Goal: Task Accomplishment & Management: Manage account settings

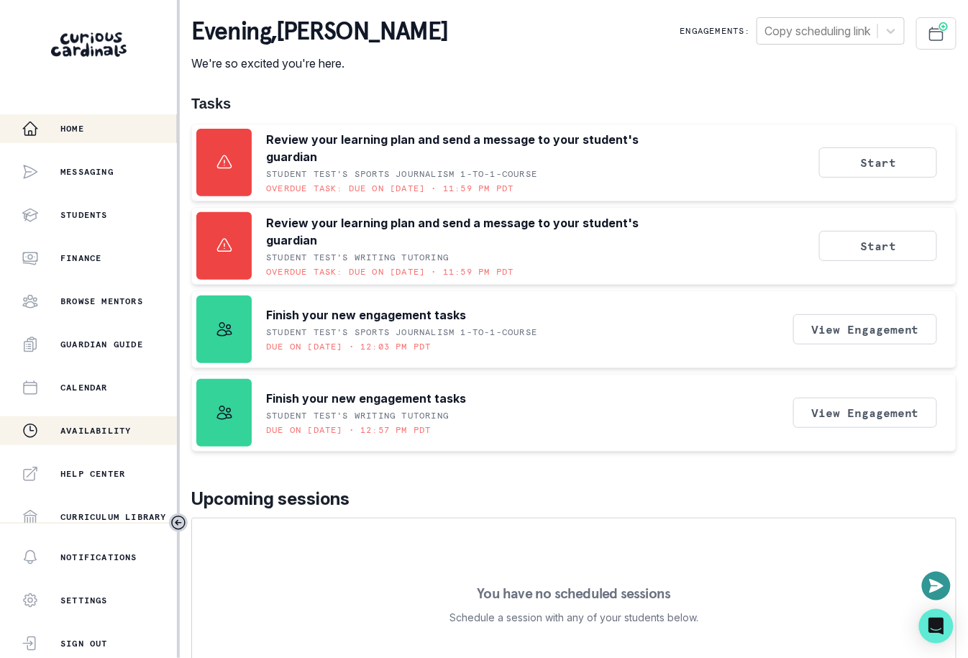
scroll to position [267, 0]
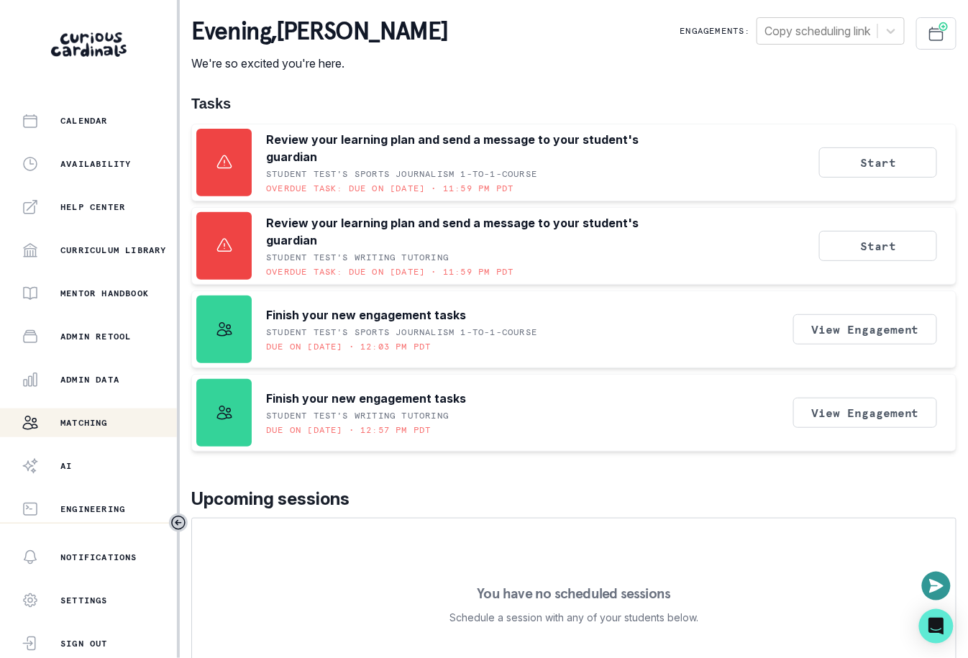
click at [132, 419] on div "Matching" at bounding box center [99, 422] width 155 height 17
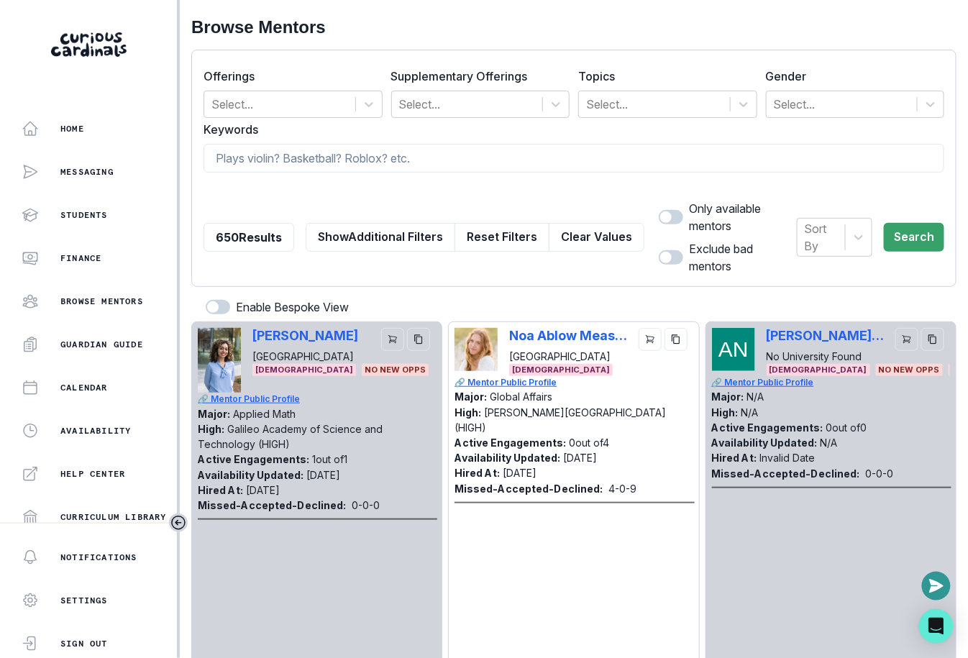
click at [424, 178] on form "Offerings Select... Supplementary Offerings Select... Topics Select... Gender S…" at bounding box center [574, 168] width 741 height 213
click at [429, 155] on input at bounding box center [574, 158] width 741 height 29
paste input "David Su"
type input "David Su"
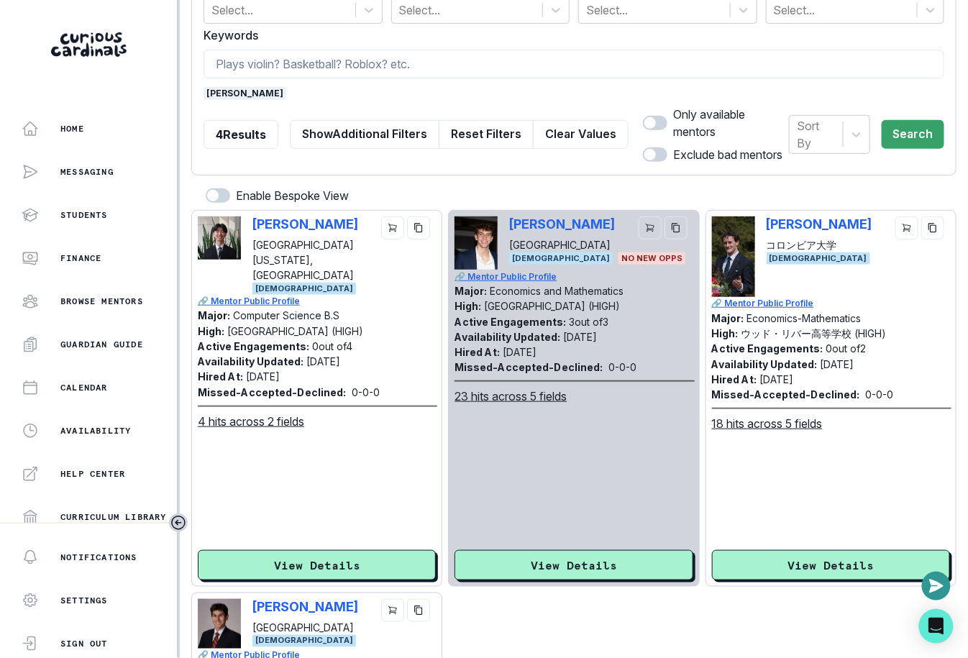
scroll to position [96, 0]
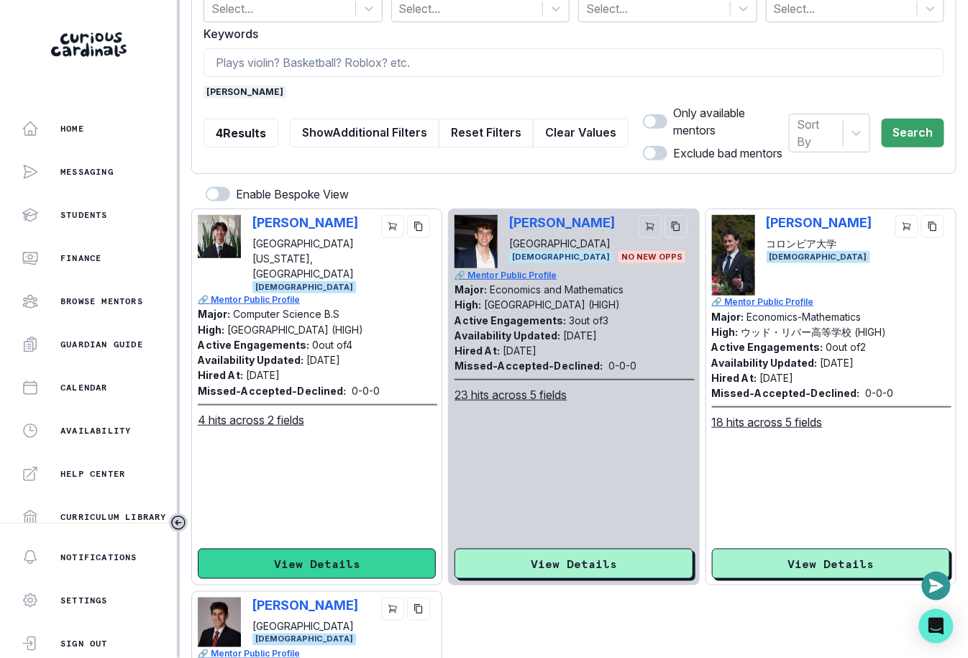
click at [329, 552] on button "View Details" at bounding box center [317, 564] width 238 height 30
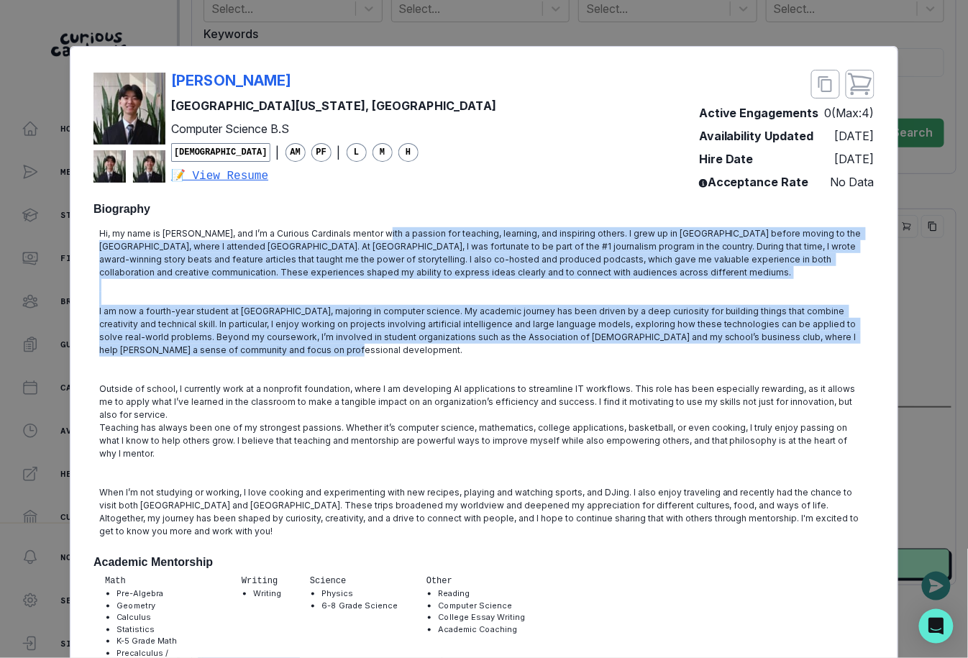
drag, startPoint x: 371, startPoint y: 232, endPoint x: 532, endPoint y: 349, distance: 198.8
click at [532, 349] on div "Hi, my name is David, and I’m a Curious Cardinals mentor with a passion for tea…" at bounding box center [483, 382] width 781 height 322
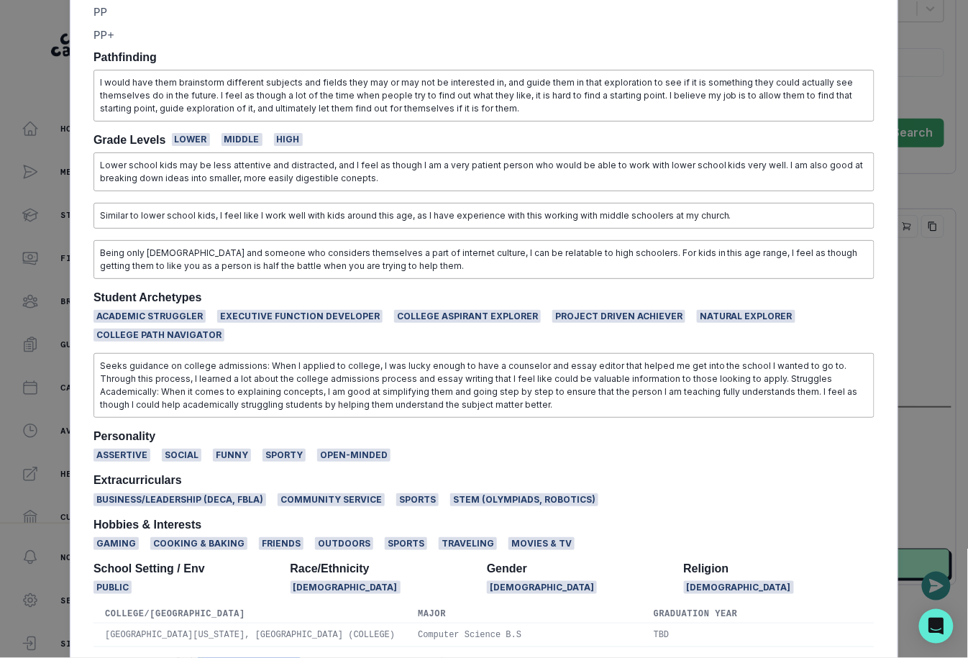
scroll to position [989, 0]
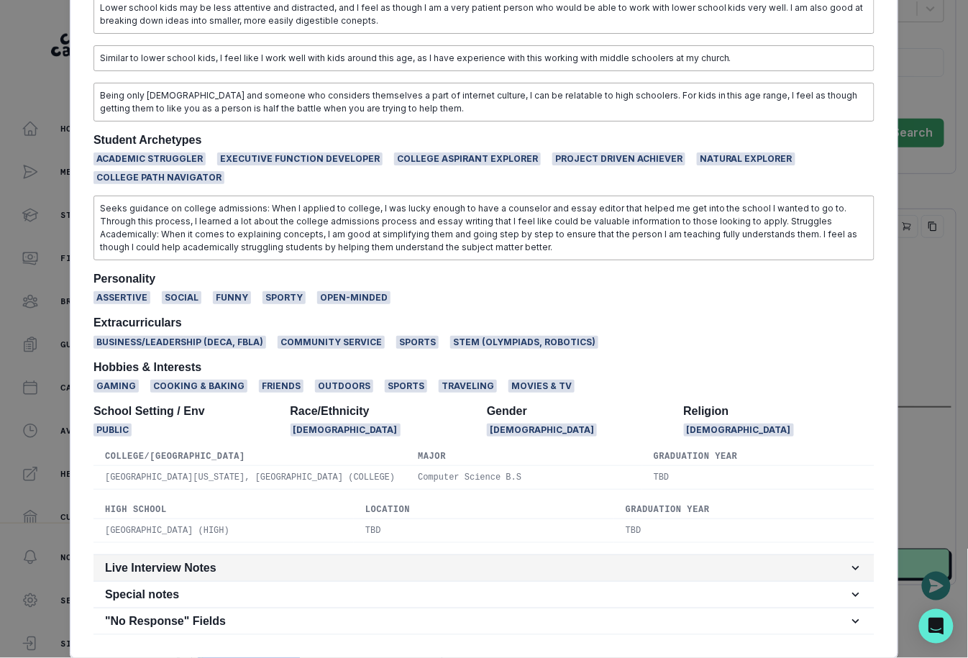
click at [356, 561] on h2 "Live Interview Notes" at bounding box center [477, 568] width 744 height 14
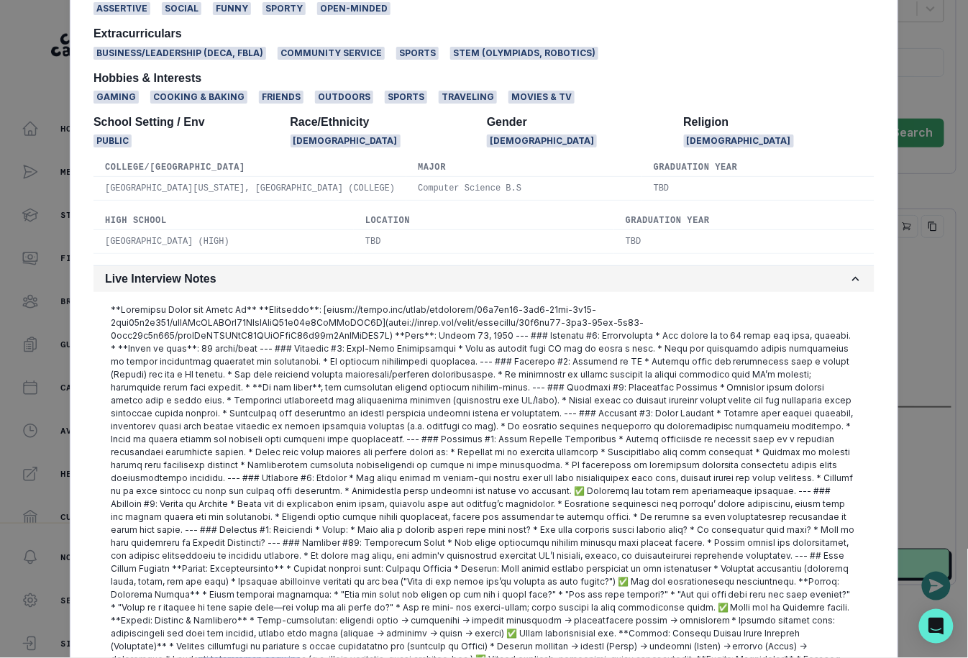
scroll to position [1450, 0]
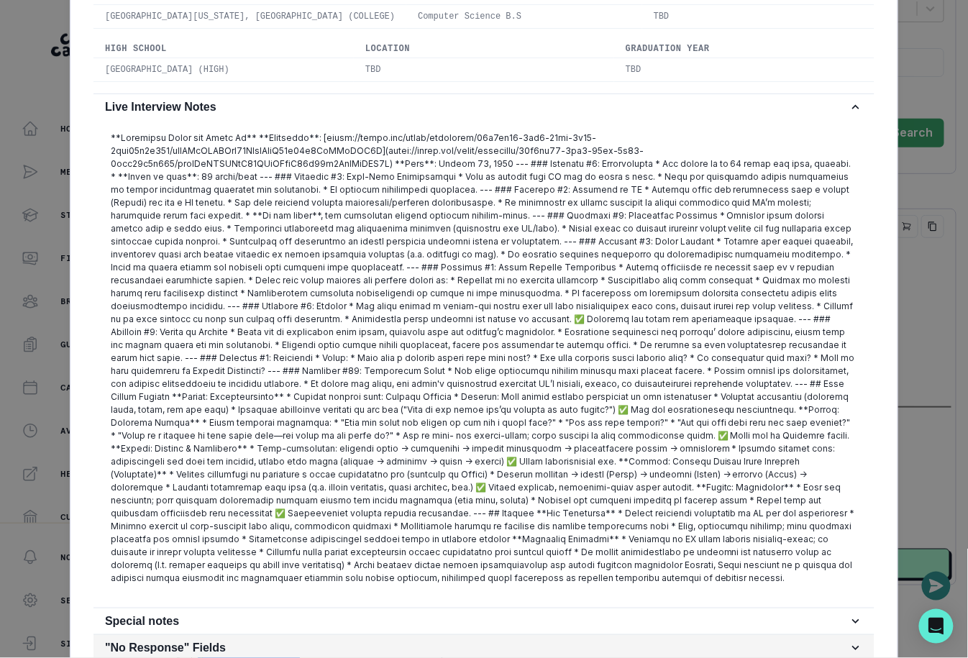
click at [319, 641] on h2 ""No Response" Fields" at bounding box center [477, 648] width 744 height 14
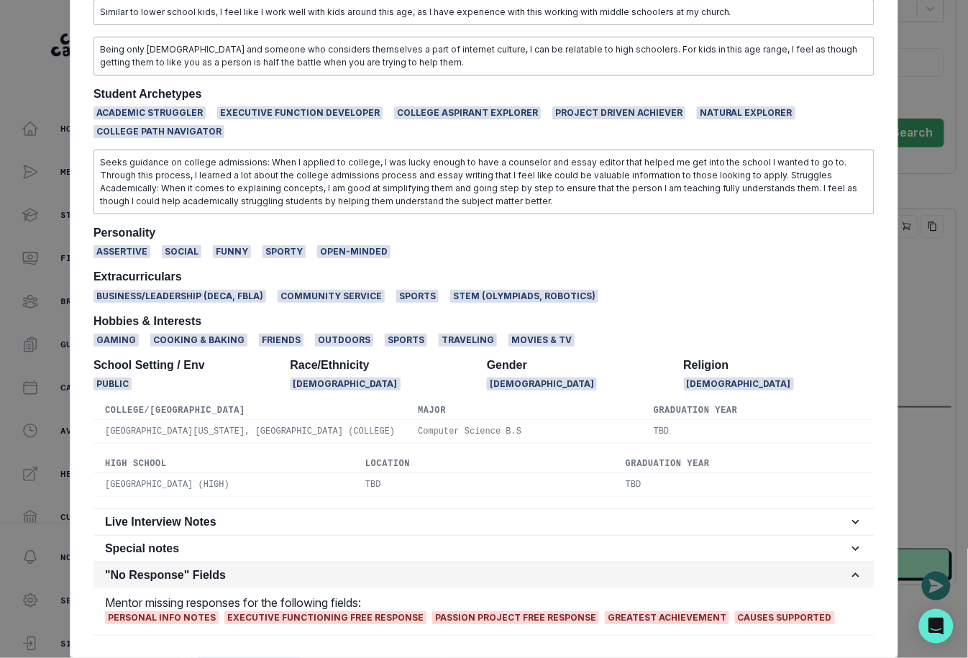
scroll to position [1035, 0]
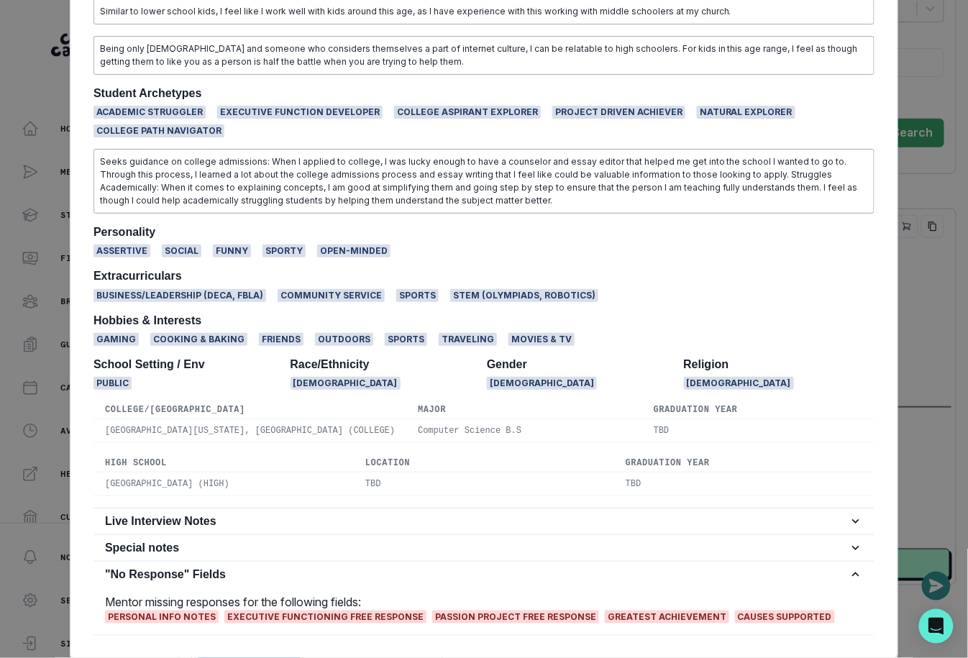
click at [344, 561] on div ""No Response" Fields Mentor missing responses for the following fields: Persona…" at bounding box center [483, 598] width 781 height 75
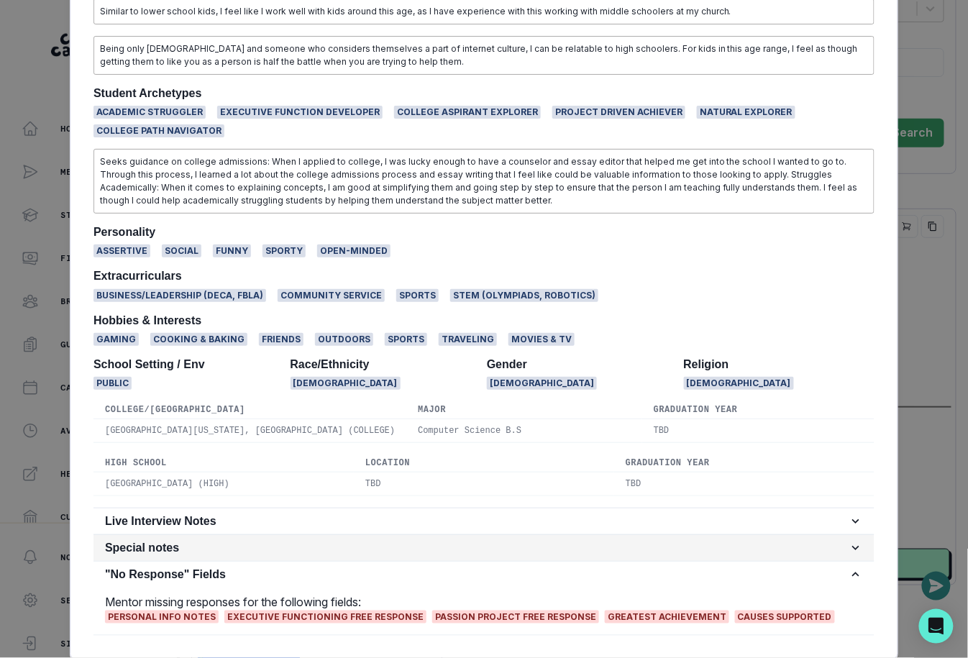
click at [345, 541] on h2 "Special notes" at bounding box center [477, 548] width 744 height 14
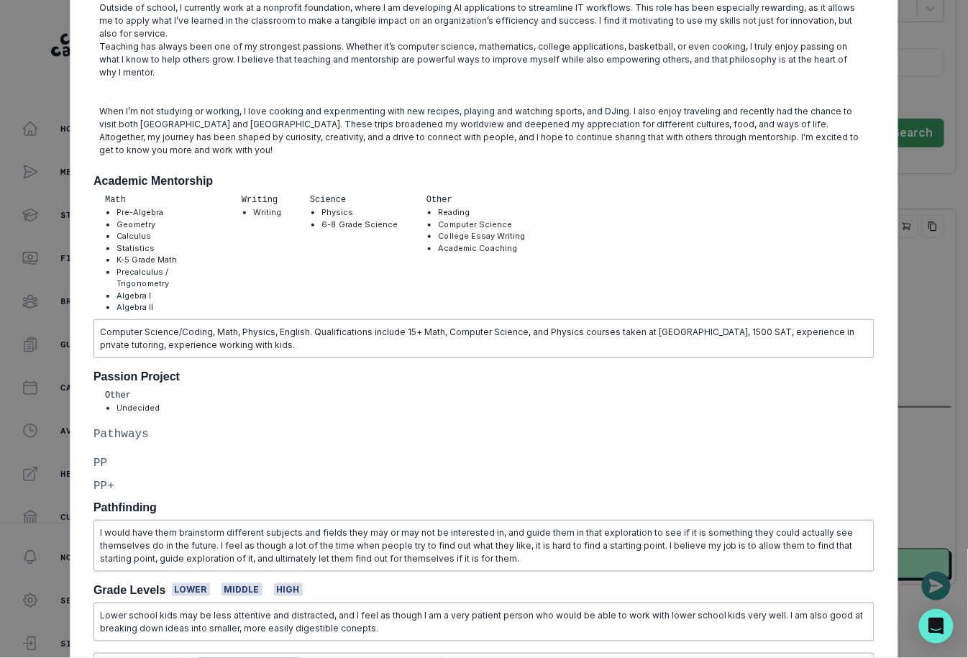
scroll to position [0, 0]
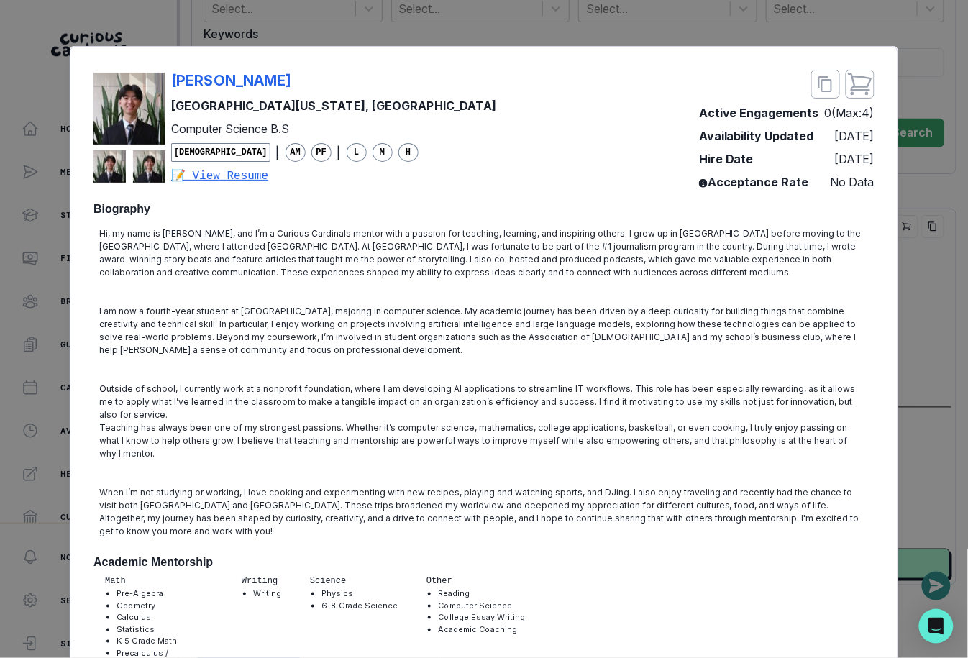
click at [933, 148] on div "David Su University of California, Los Angeles Computer Science B.S Male | AM P…" at bounding box center [484, 329] width 968 height 658
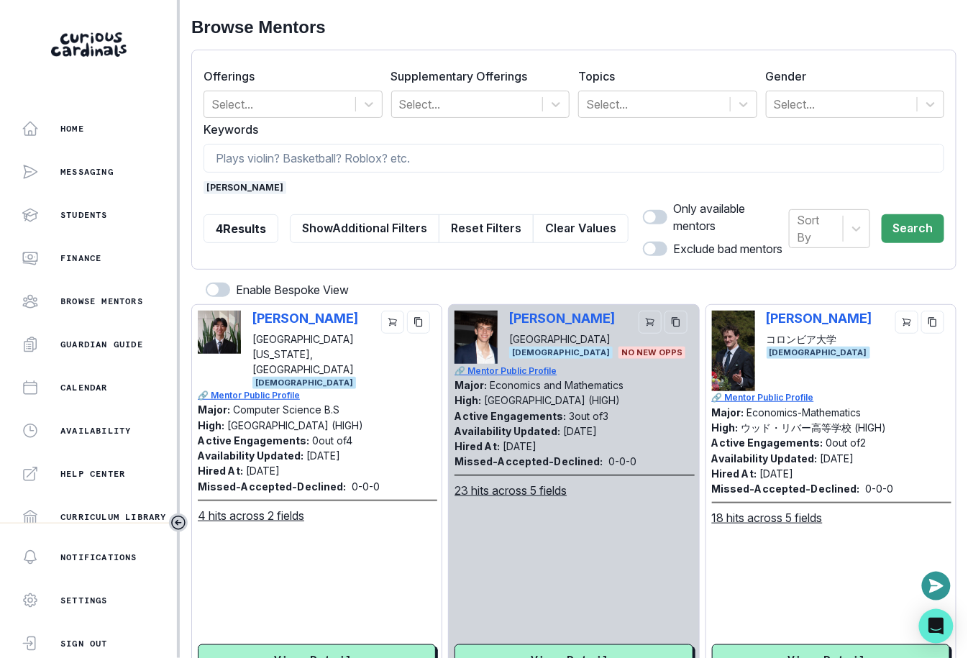
click at [562, 242] on div "4 Results Show Additional Filters Reset Filters Clear Values" at bounding box center [416, 229] width 425 height 58
click at [562, 239] on button "Clear Values" at bounding box center [581, 228] width 96 height 29
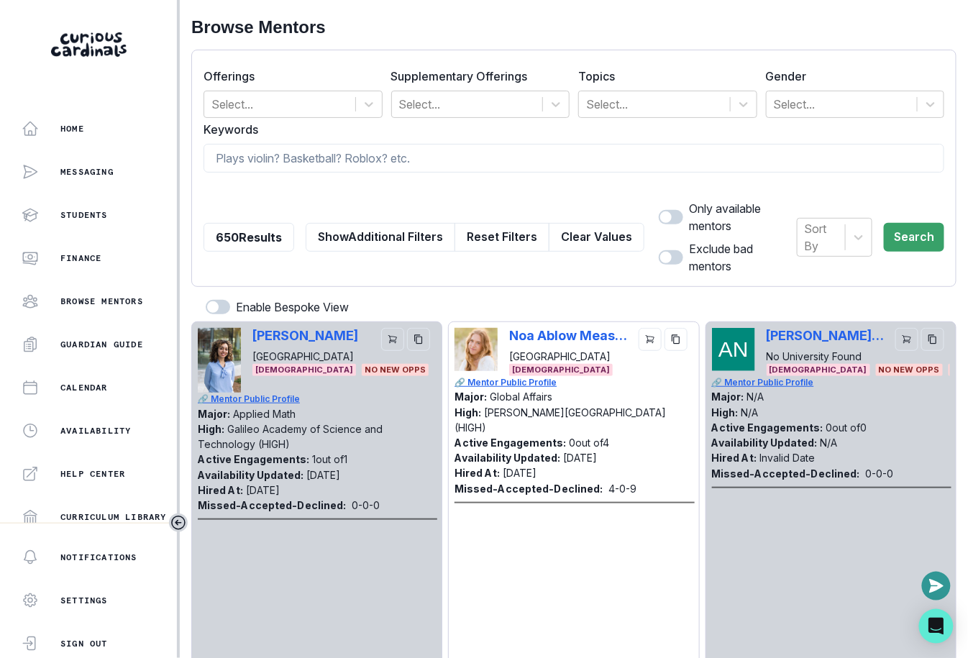
click at [572, 180] on form "Offerings Select... Supplementary Offerings Select... Topics Select... Gender S…" at bounding box center [574, 168] width 741 height 213
click at [382, 224] on button "Show Additional Filters" at bounding box center [381, 237] width 150 height 29
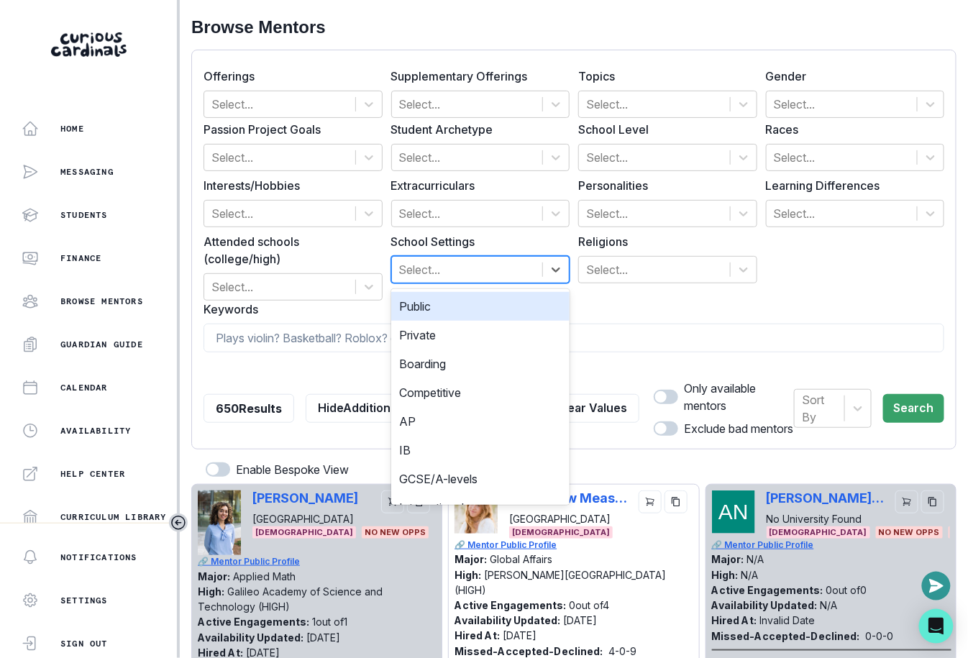
click at [444, 262] on div at bounding box center [467, 270] width 137 height 20
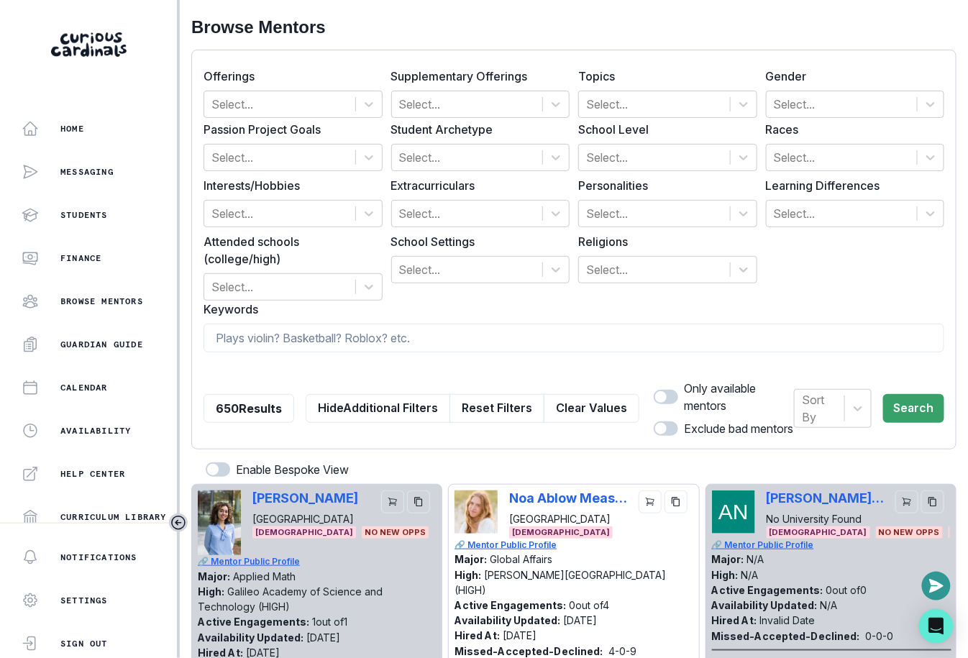
click at [458, 229] on div "Passion Project Goals Select... Student Archetype Select... School Level Select…" at bounding box center [574, 211] width 741 height 180
click at [460, 213] on div at bounding box center [467, 214] width 137 height 20
type input "g"
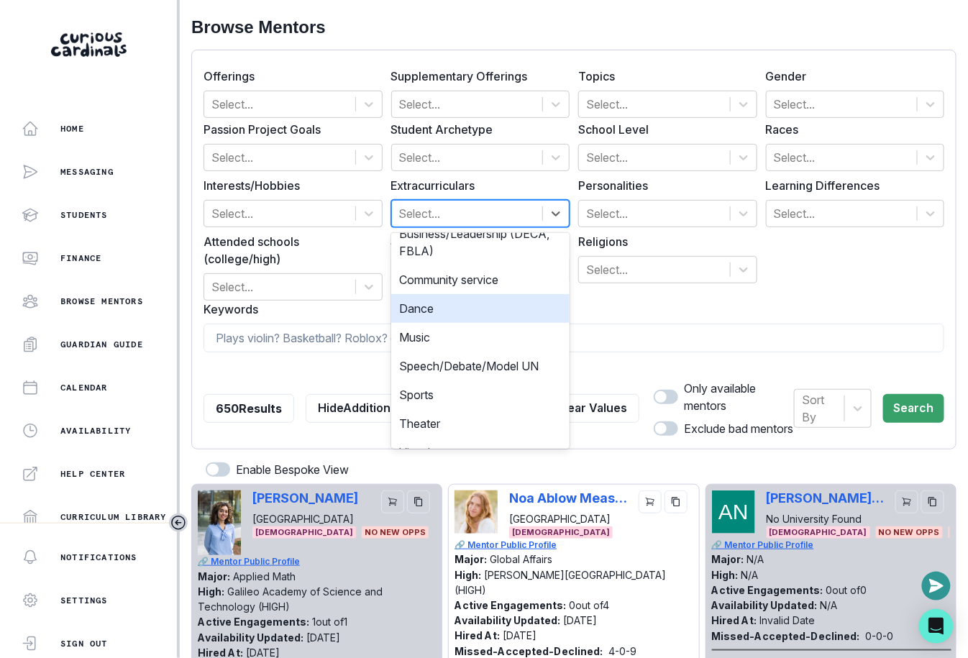
scroll to position [65, 0]
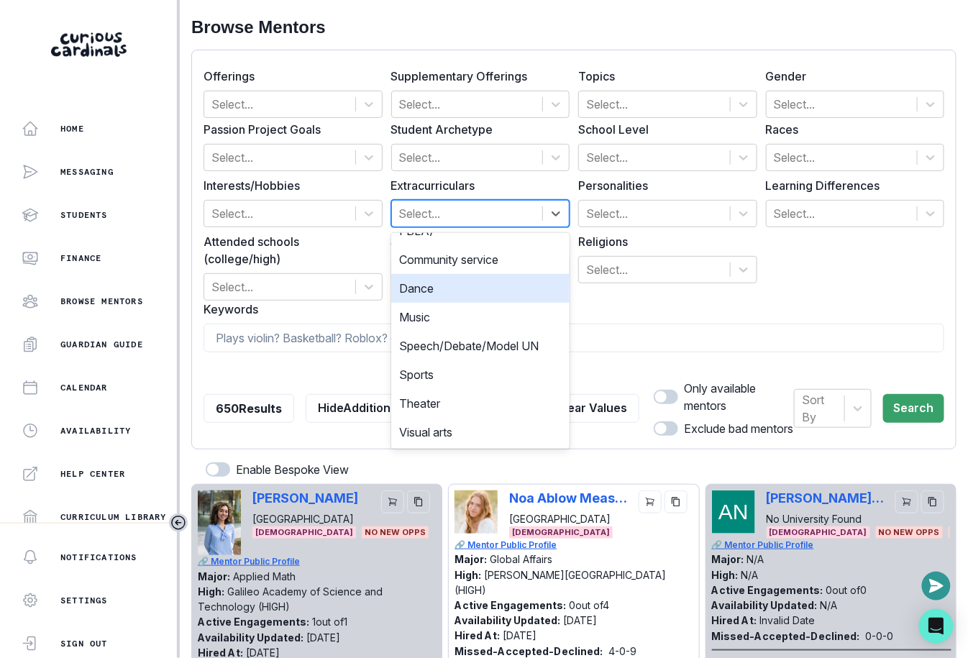
click at [625, 302] on label "Keywords" at bounding box center [570, 309] width 732 height 17
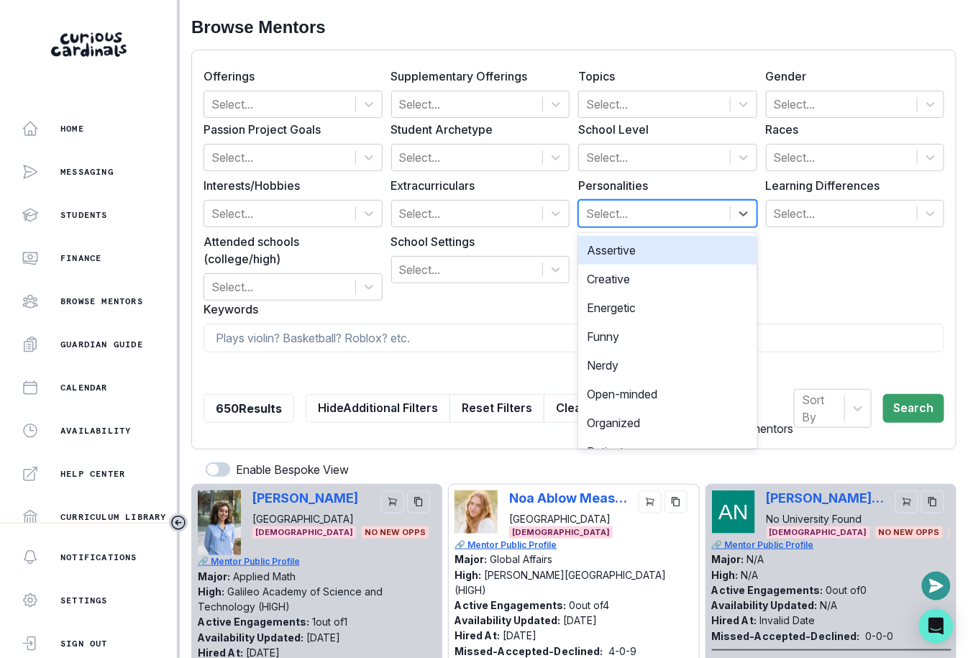
click at [633, 219] on div at bounding box center [654, 214] width 137 height 20
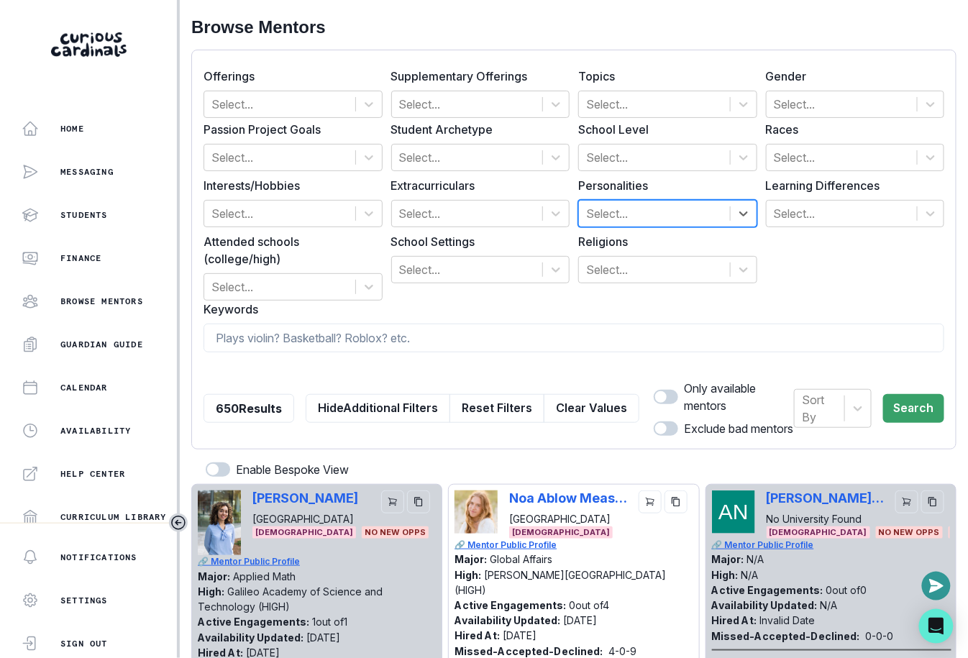
click at [641, 206] on div at bounding box center [654, 214] width 137 height 20
click at [462, 347] on input at bounding box center [574, 338] width 741 height 29
type input "gaming"
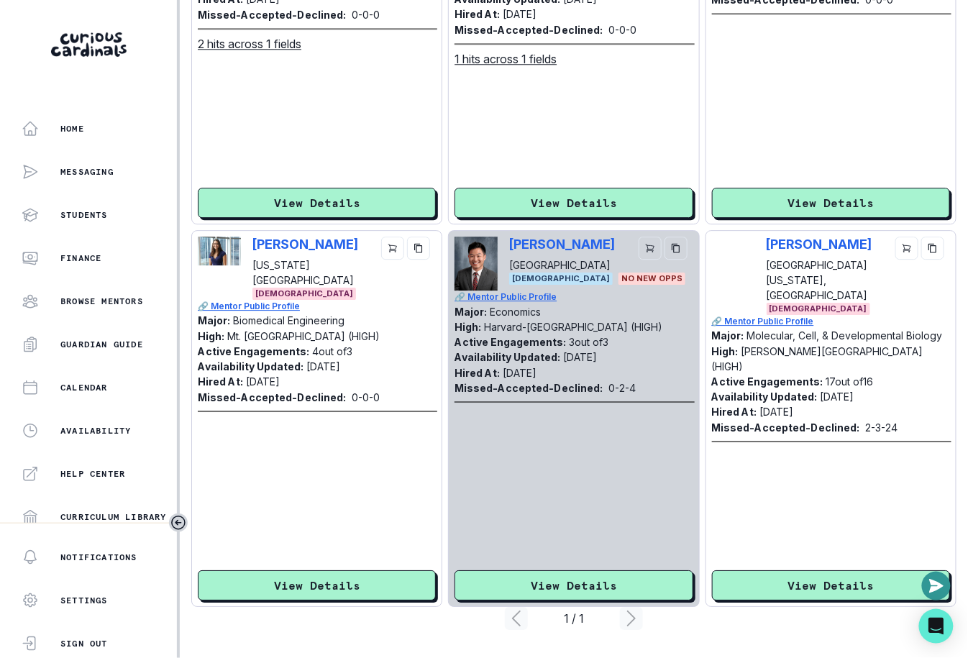
scroll to position [0, 0]
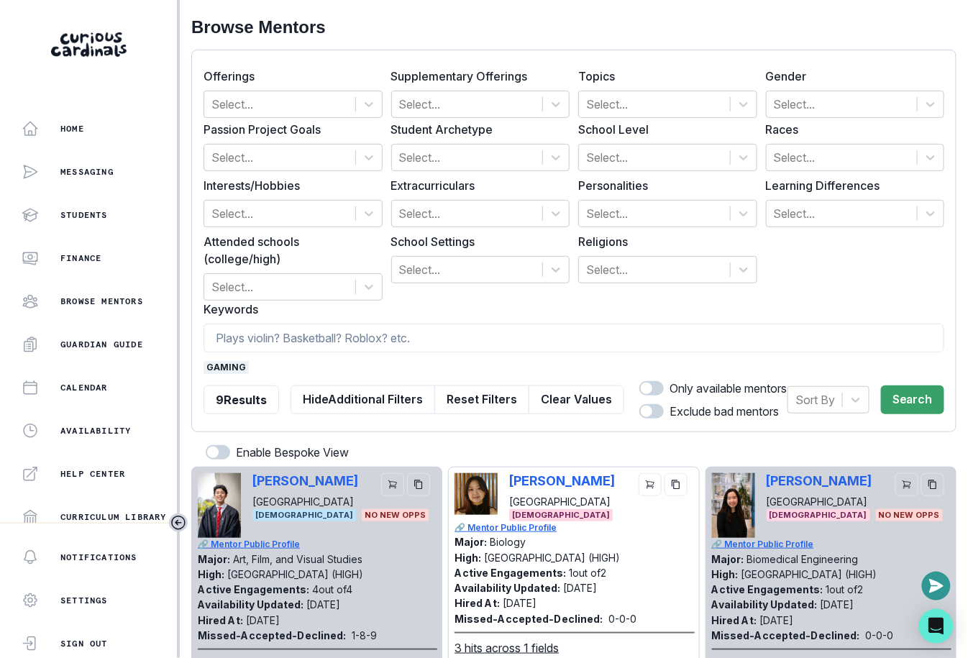
click at [223, 372] on span "gaming" at bounding box center [226, 367] width 45 height 13
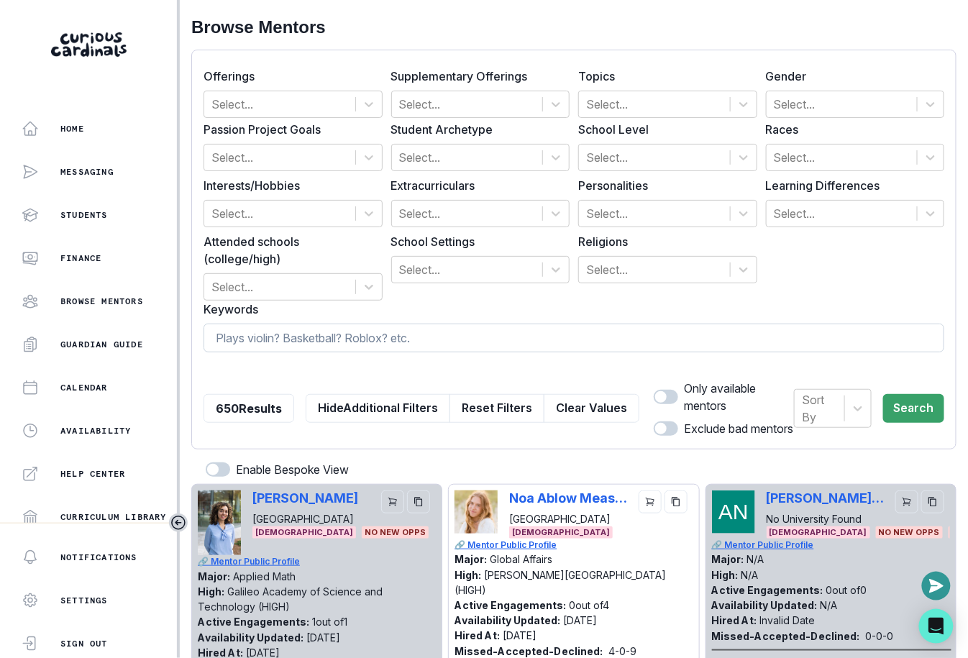
click at [250, 344] on input at bounding box center [574, 338] width 741 height 29
type input "video game"
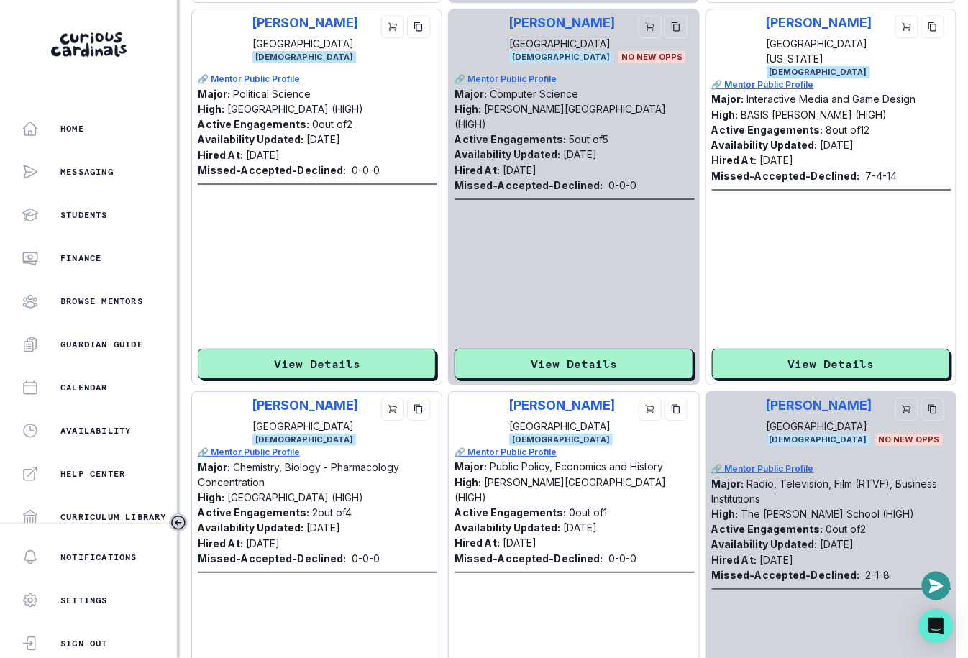
scroll to position [1368, 0]
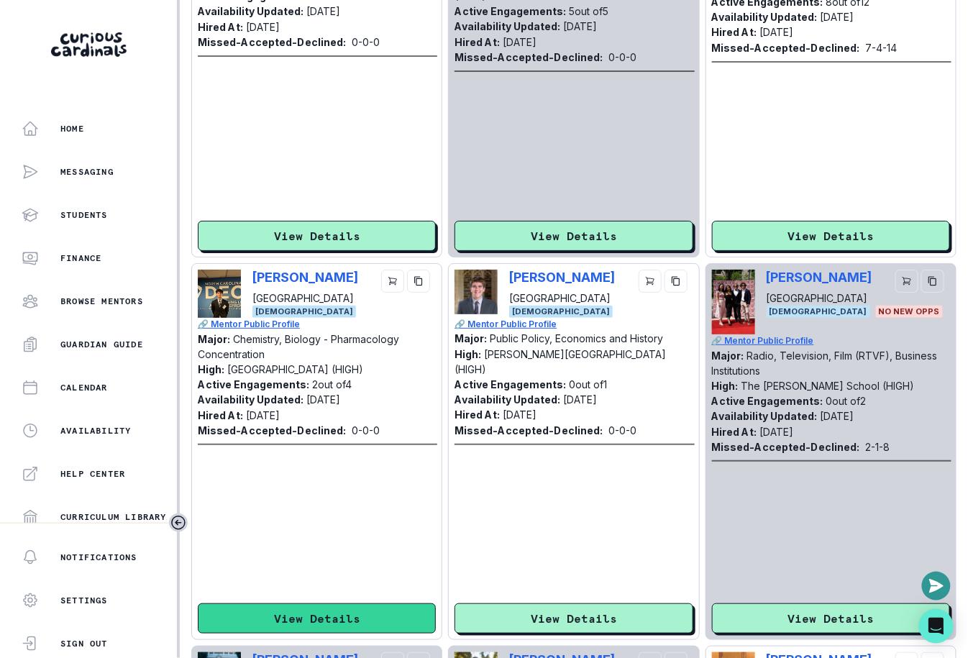
click at [305, 611] on button "View Details" at bounding box center [317, 618] width 238 height 30
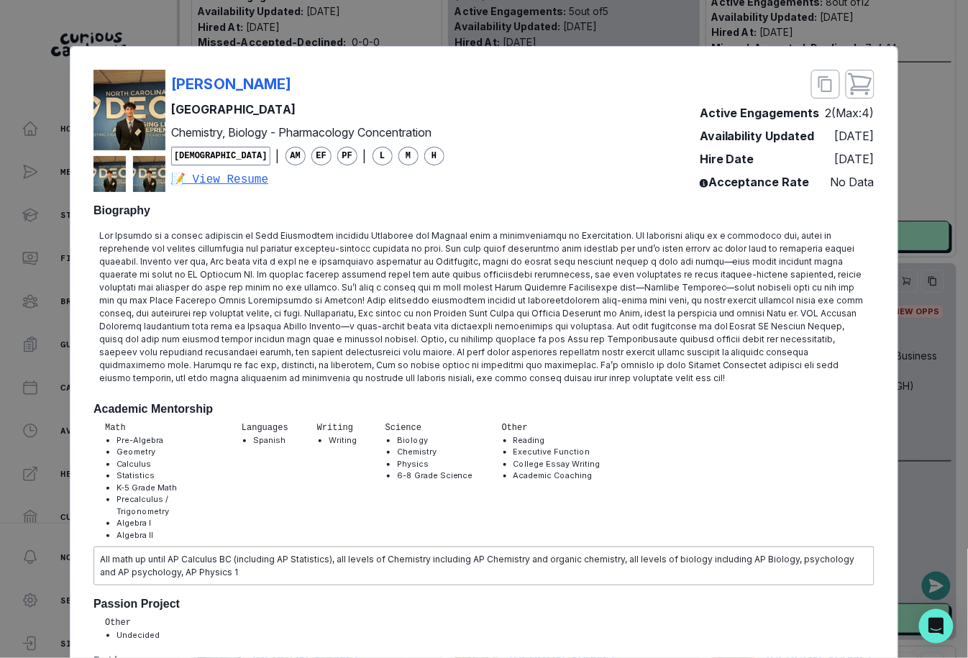
scroll to position [37, 0]
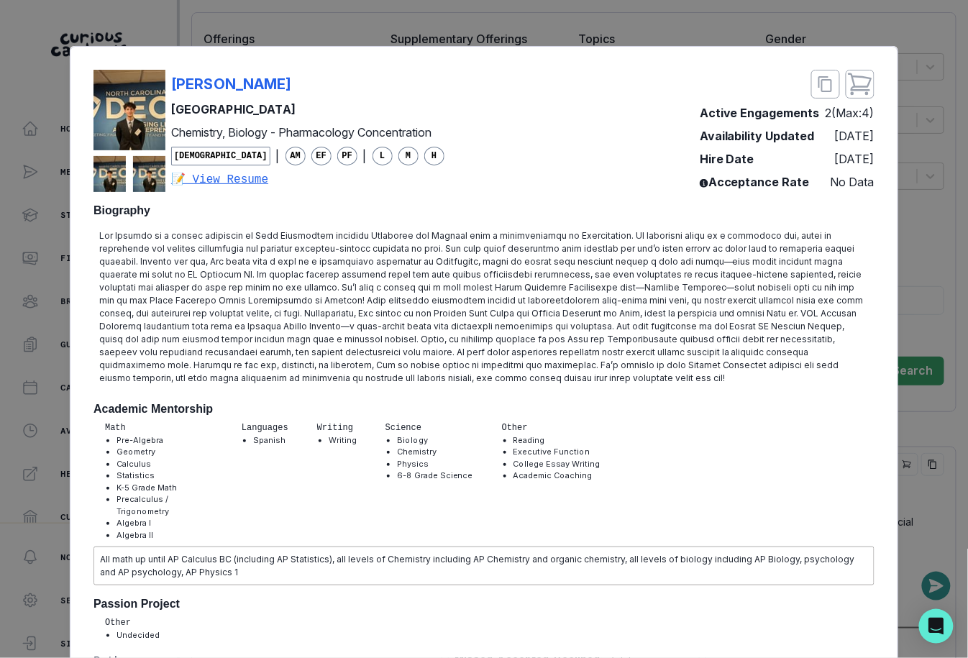
click at [922, 408] on div "Jad Kourany Duke University Chemistry, Biology - Pharmacology Concentration Mal…" at bounding box center [484, 329] width 968 height 658
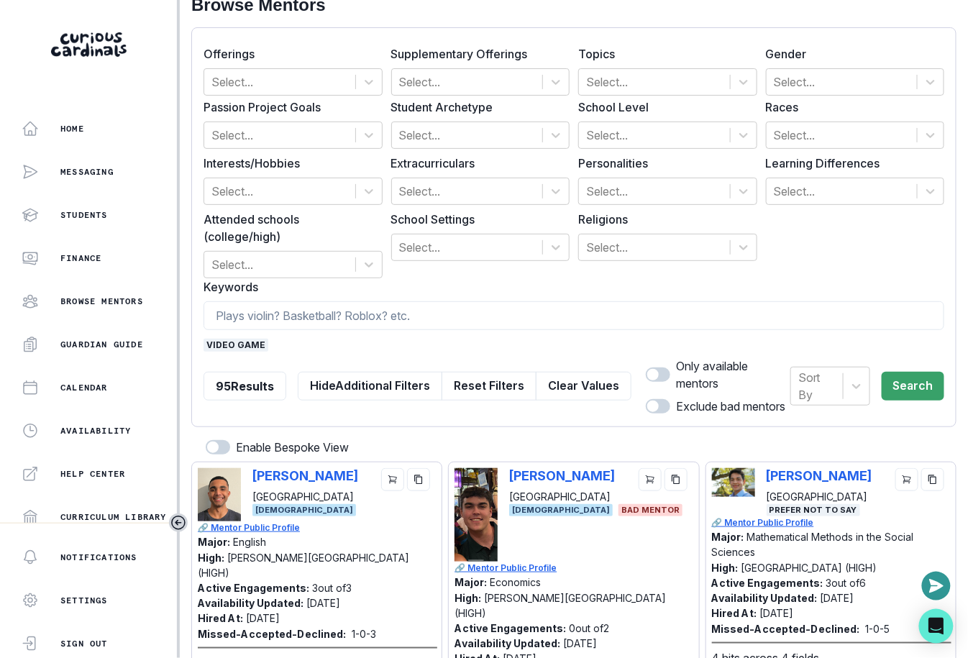
scroll to position [0, 0]
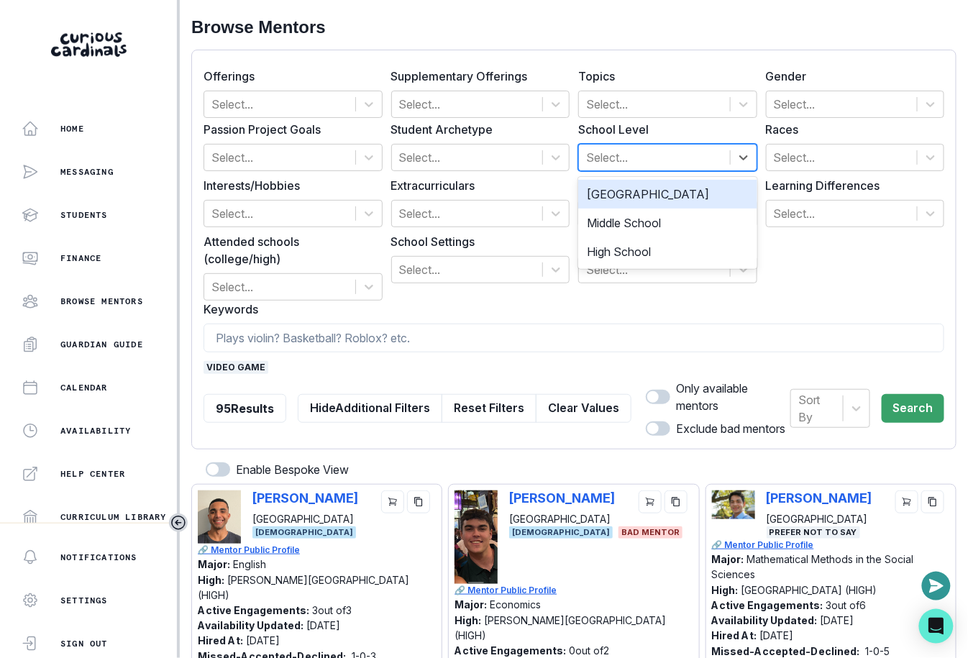
click at [631, 158] on div at bounding box center [654, 157] width 137 height 20
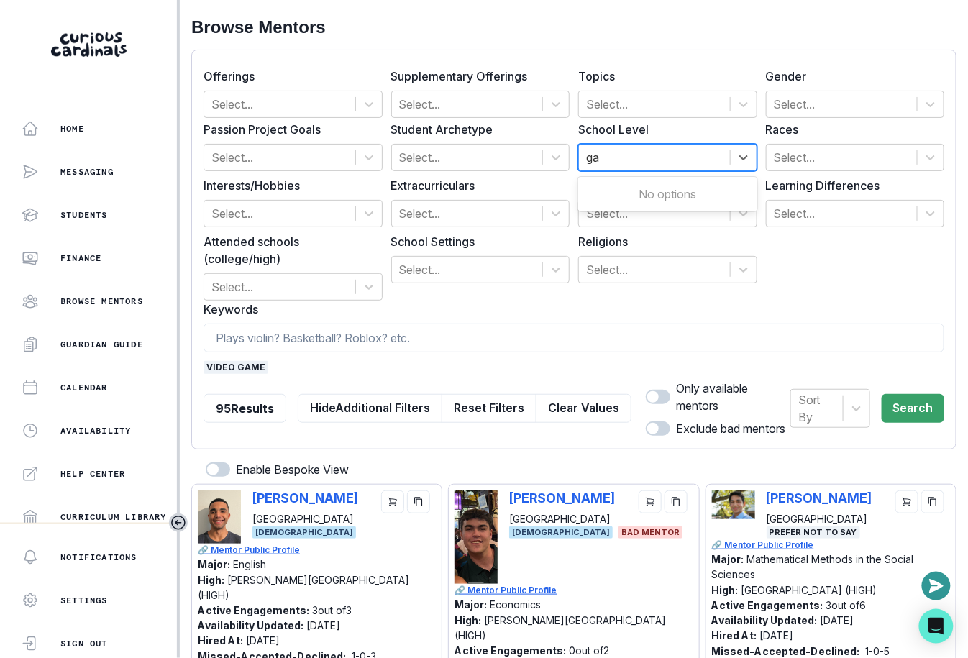
type input "g"
click at [830, 127] on label "Races" at bounding box center [851, 129] width 170 height 17
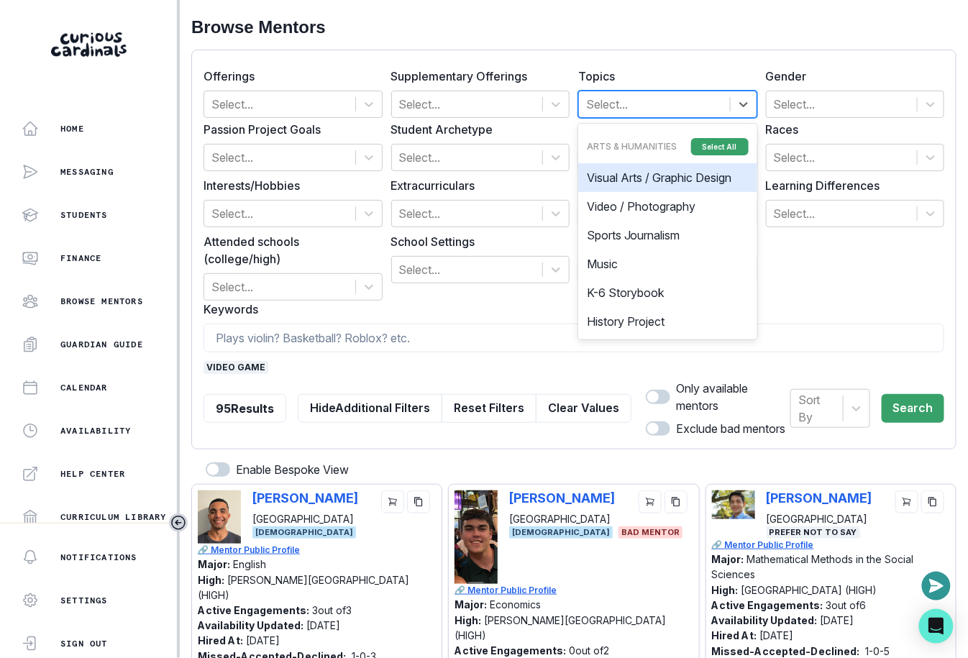
click at [618, 99] on div at bounding box center [654, 104] width 137 height 20
type input "gam"
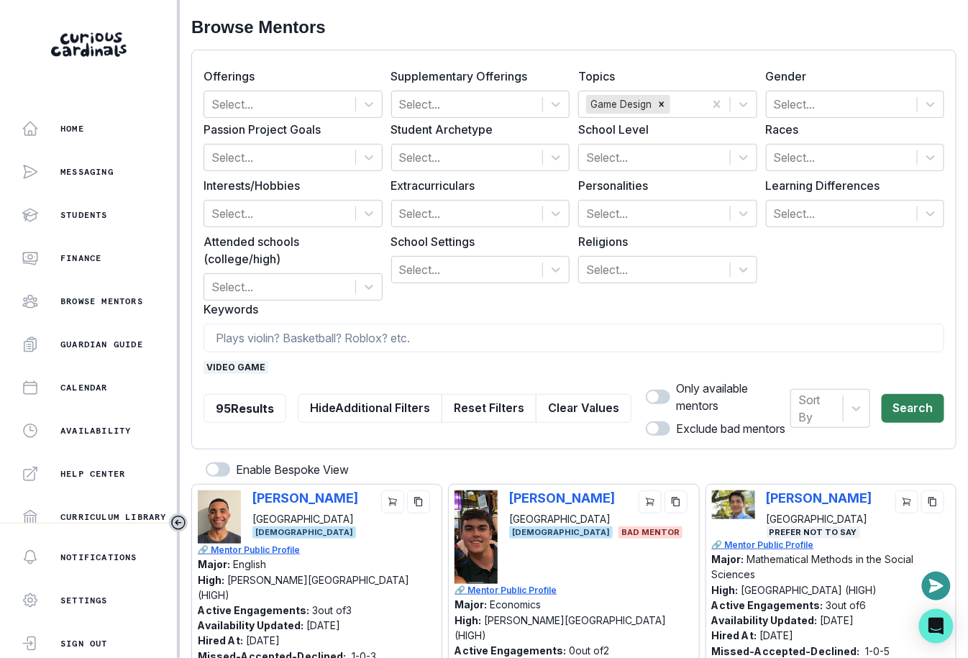
click at [910, 419] on button "Search" at bounding box center [913, 408] width 63 height 29
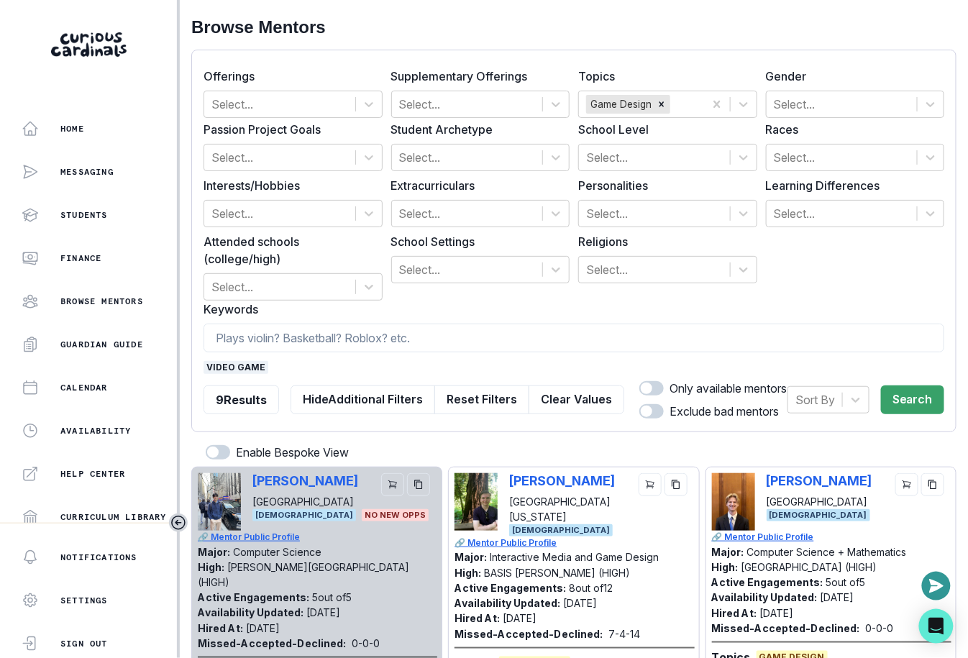
click at [233, 363] on span "video game" at bounding box center [236, 367] width 65 height 13
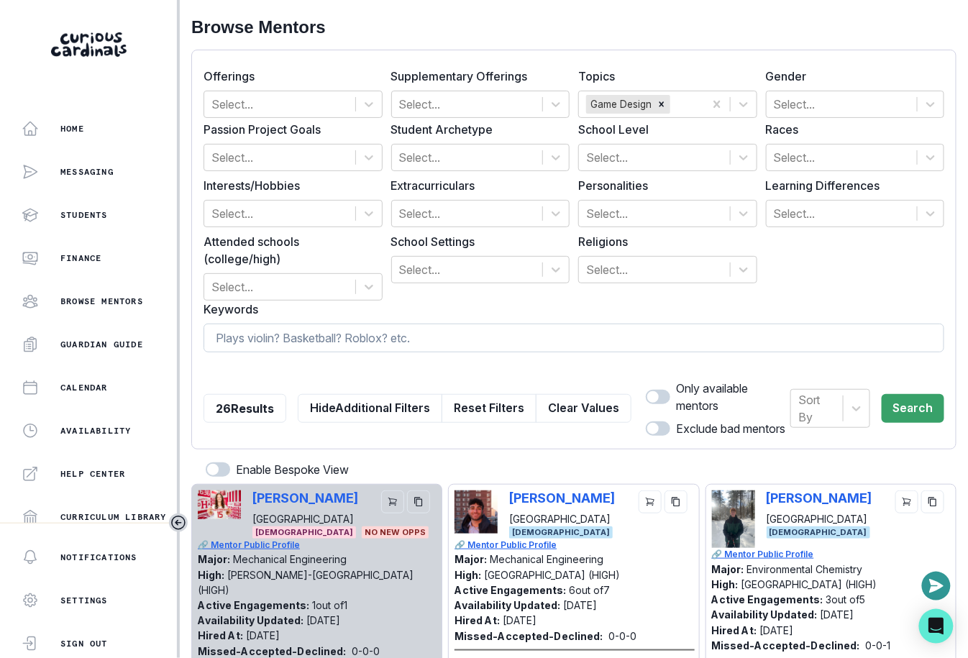
click at [287, 341] on input at bounding box center [574, 338] width 741 height 29
click at [564, 408] on button "Clear Values" at bounding box center [584, 408] width 96 height 29
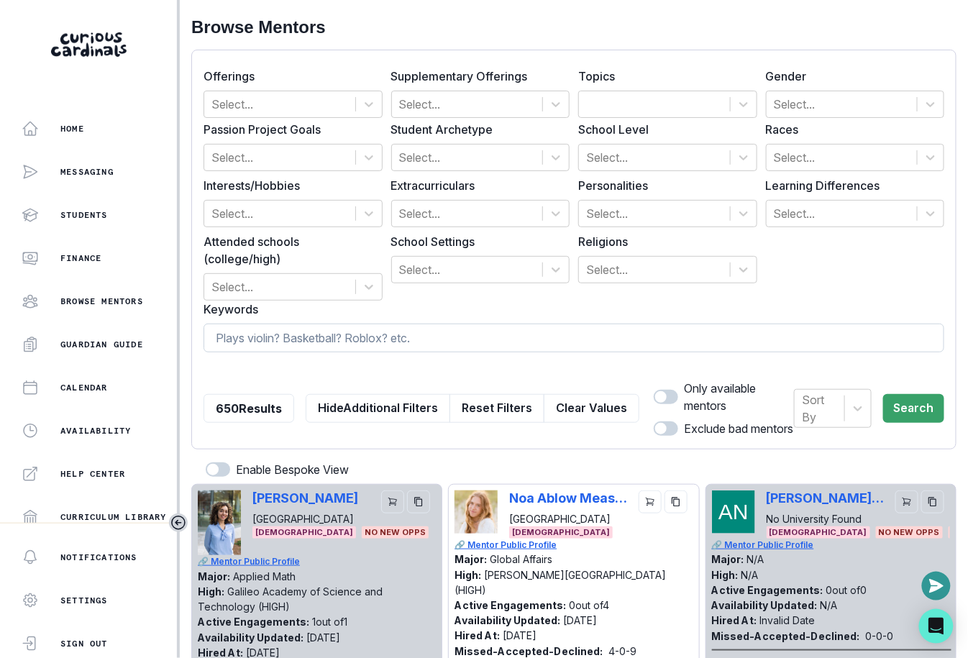
click at [567, 335] on input at bounding box center [574, 338] width 741 height 29
type input "bay area"
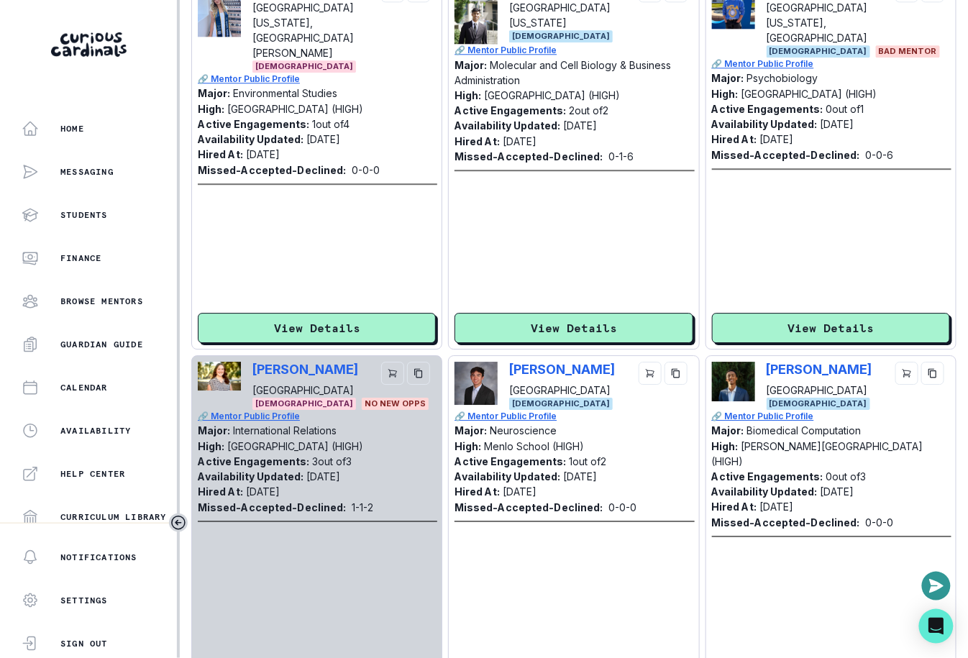
scroll to position [2587, 0]
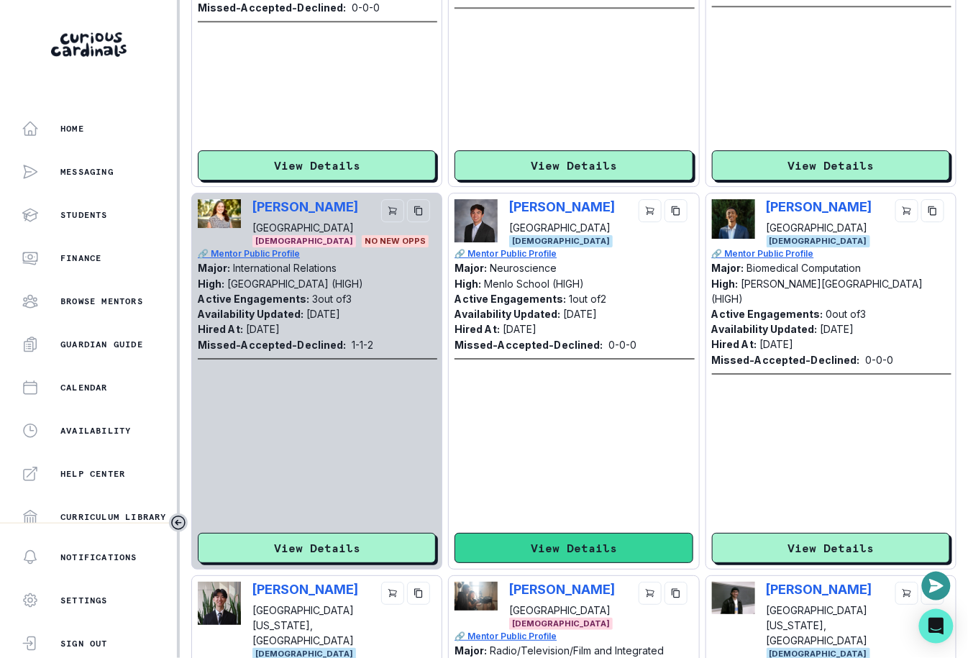
click at [616, 541] on button "View Details" at bounding box center [573, 548] width 238 height 30
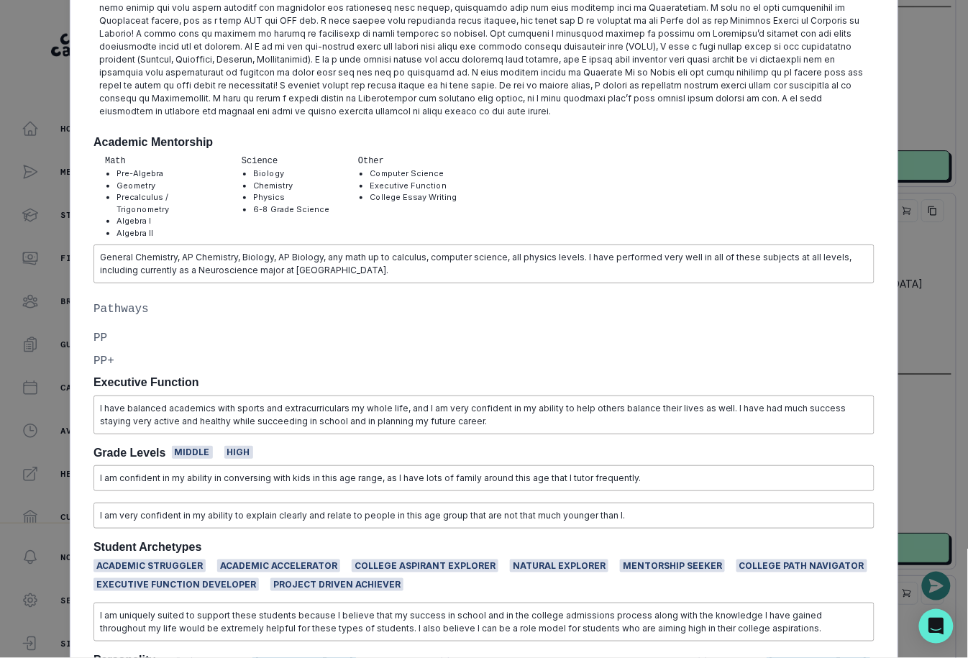
scroll to position [0, 0]
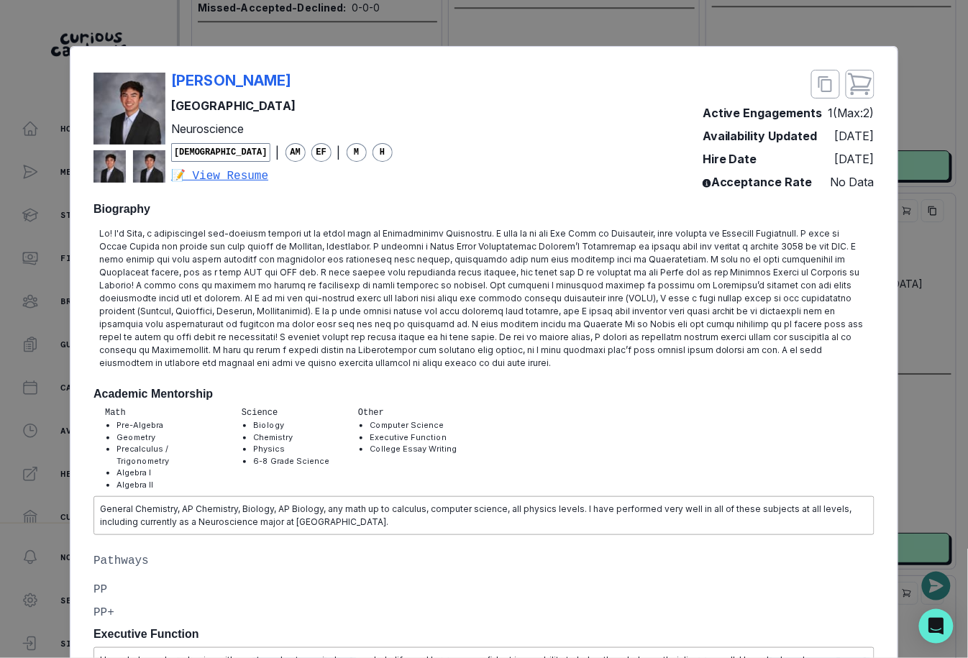
click at [904, 270] on div "Eric Young Northwestern University Neuroscience Male | AM EF | M H 📝 View Resum…" at bounding box center [484, 329] width 968 height 658
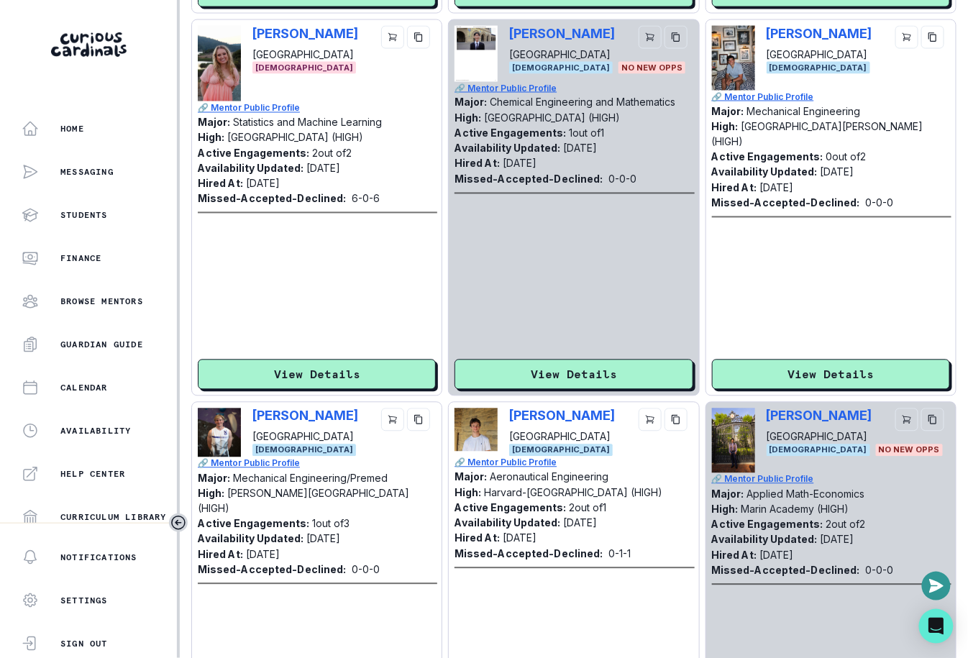
scroll to position [3698, 0]
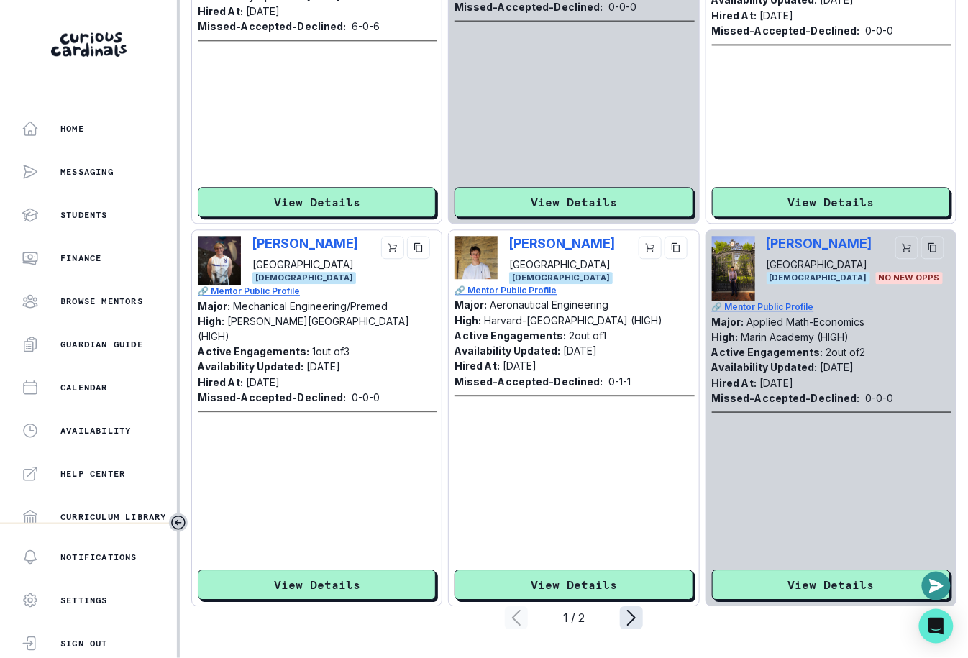
click at [631, 621] on icon "page right" at bounding box center [631, 617] width 23 height 23
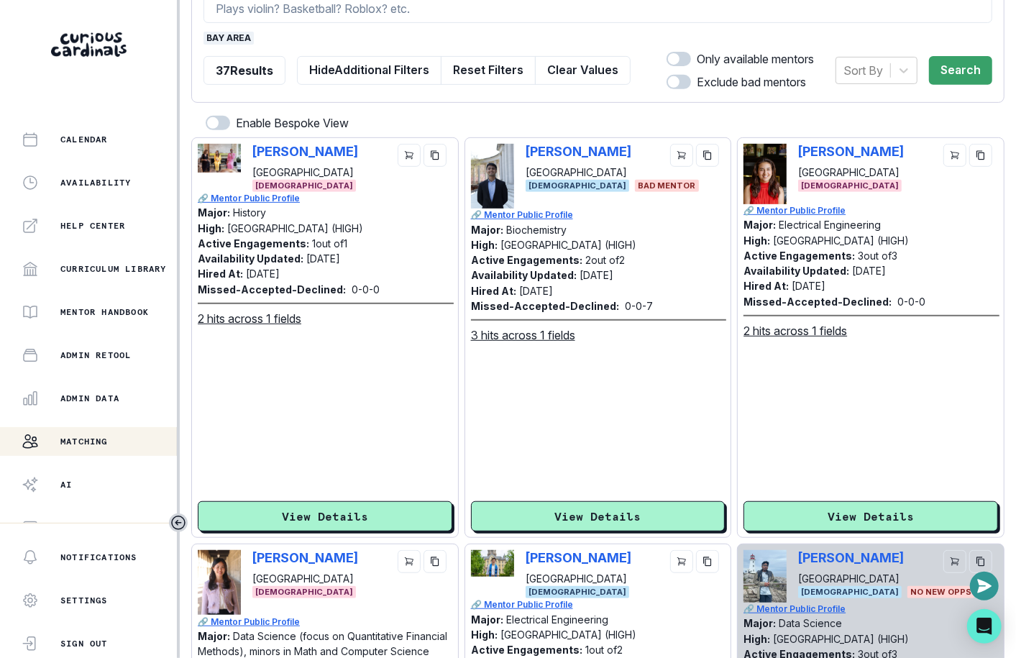
scroll to position [267, 0]
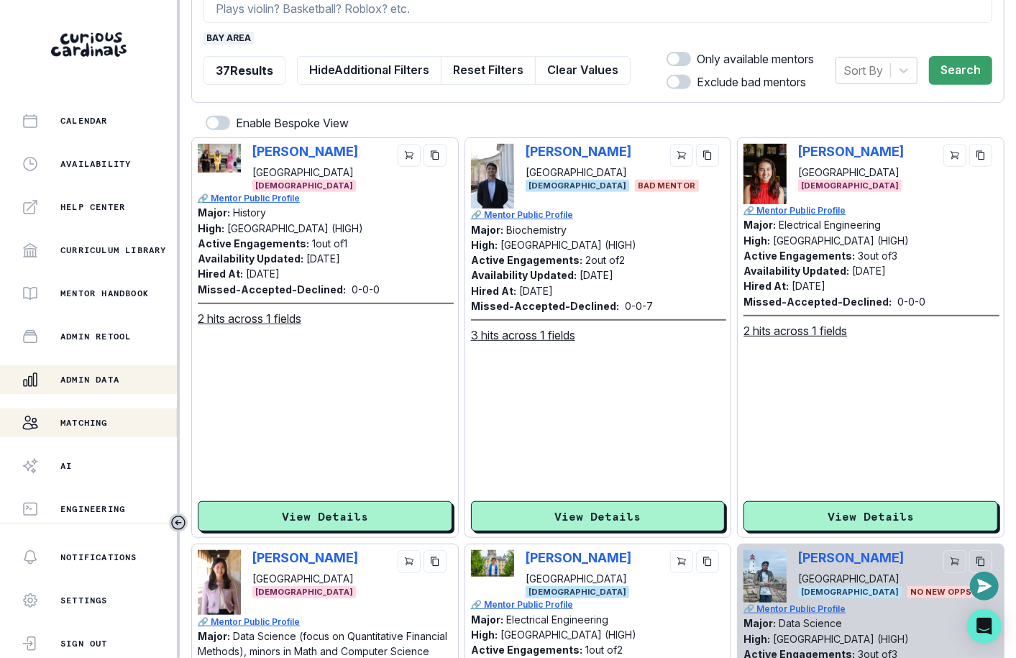
click at [111, 385] on div "Admin Data" at bounding box center [99, 379] width 155 height 17
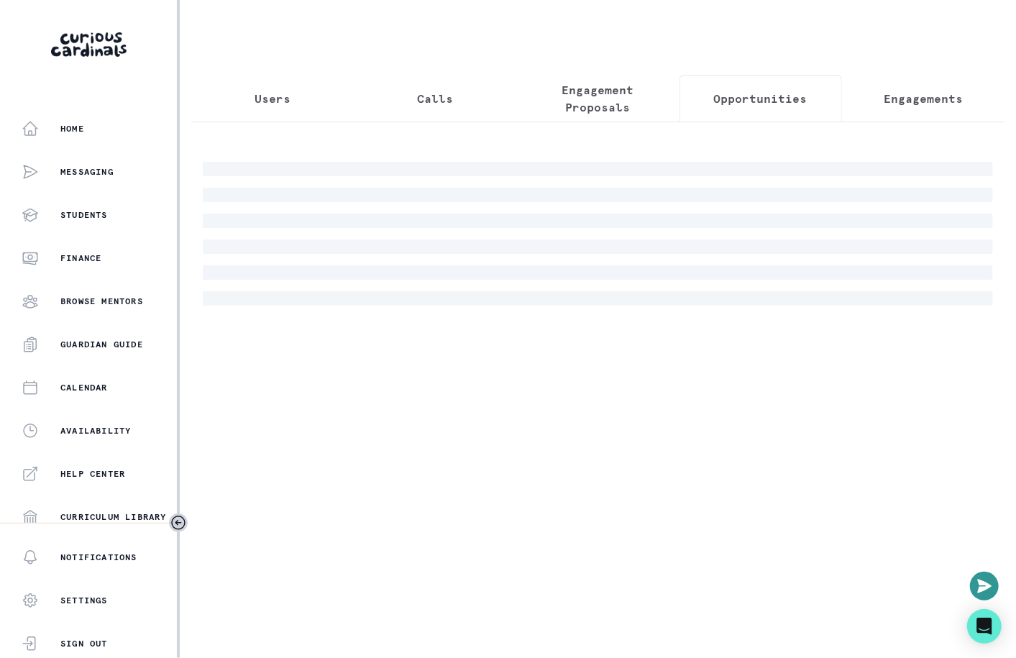
click at [756, 90] on p "Opportunities" at bounding box center [760, 98] width 93 height 17
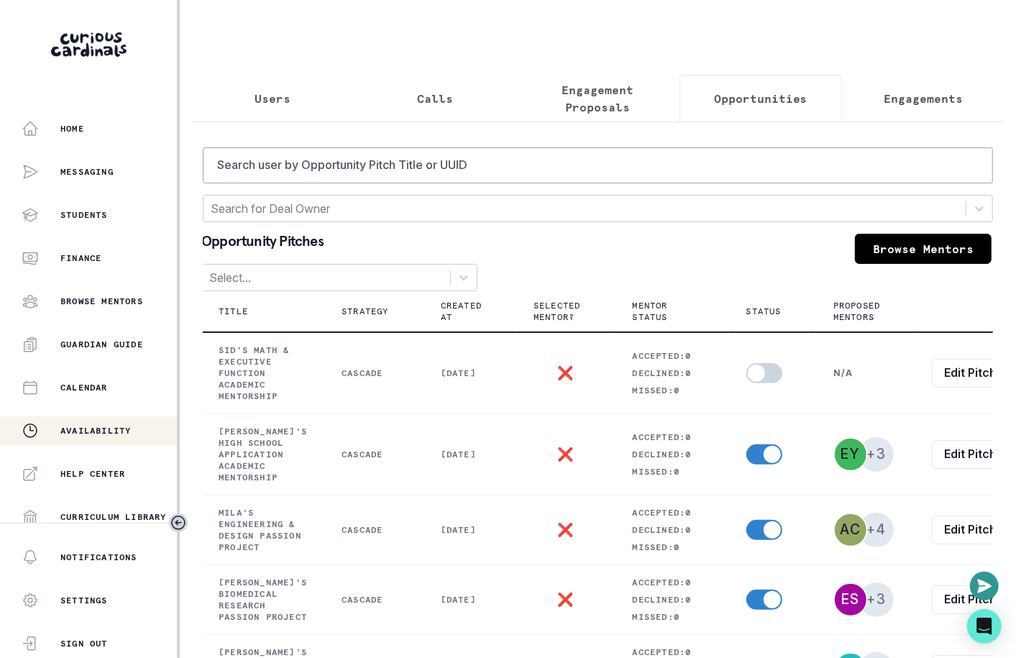
scroll to position [267, 0]
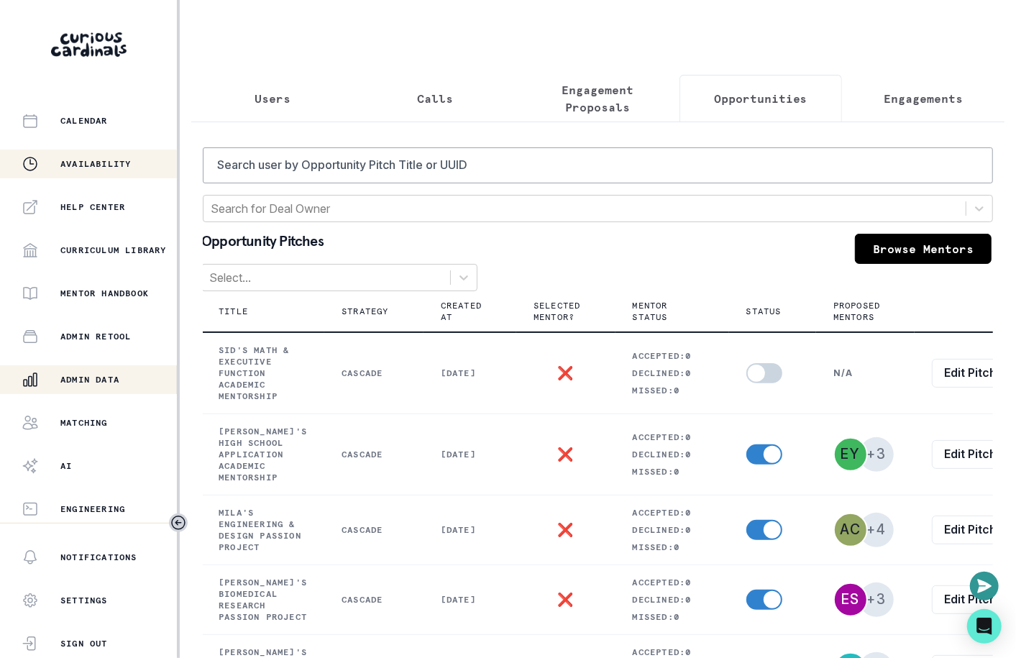
click at [118, 416] on div "Matching" at bounding box center [99, 422] width 155 height 17
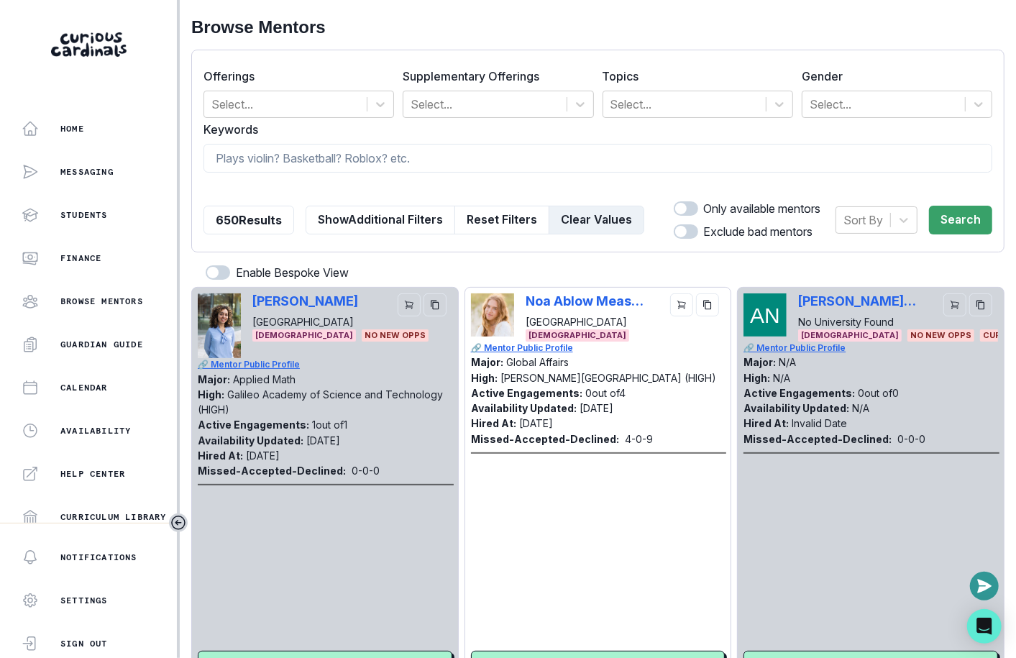
click at [596, 224] on button "Clear Values" at bounding box center [597, 220] width 96 height 29
click at [524, 152] on input at bounding box center [598, 158] width 789 height 29
type input "nidhi"
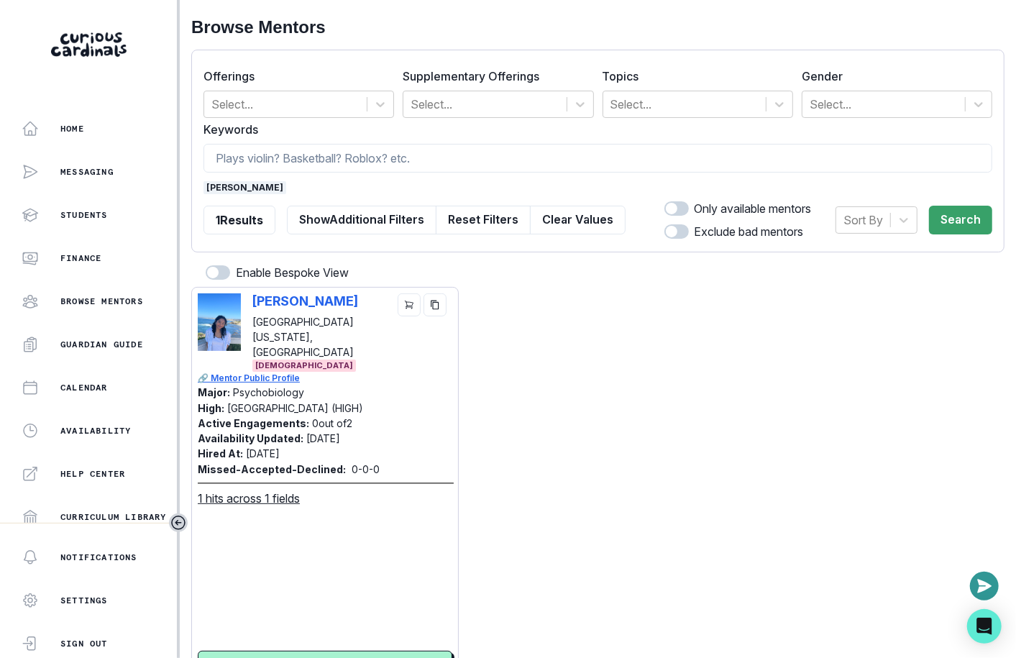
scroll to position [80, 0]
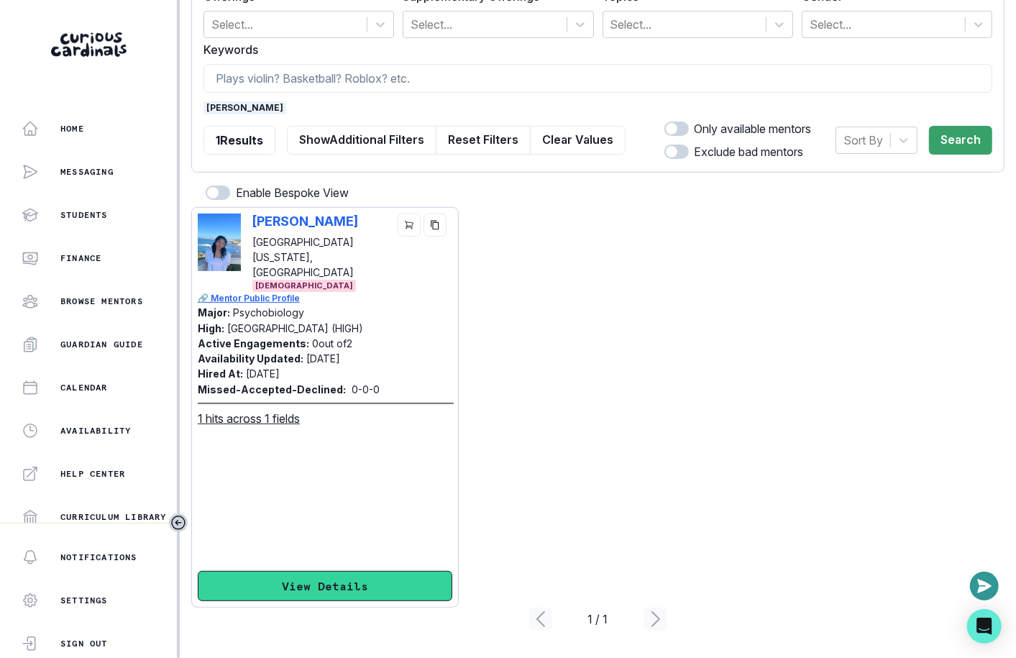
click at [339, 594] on button "View Details" at bounding box center [325, 586] width 255 height 30
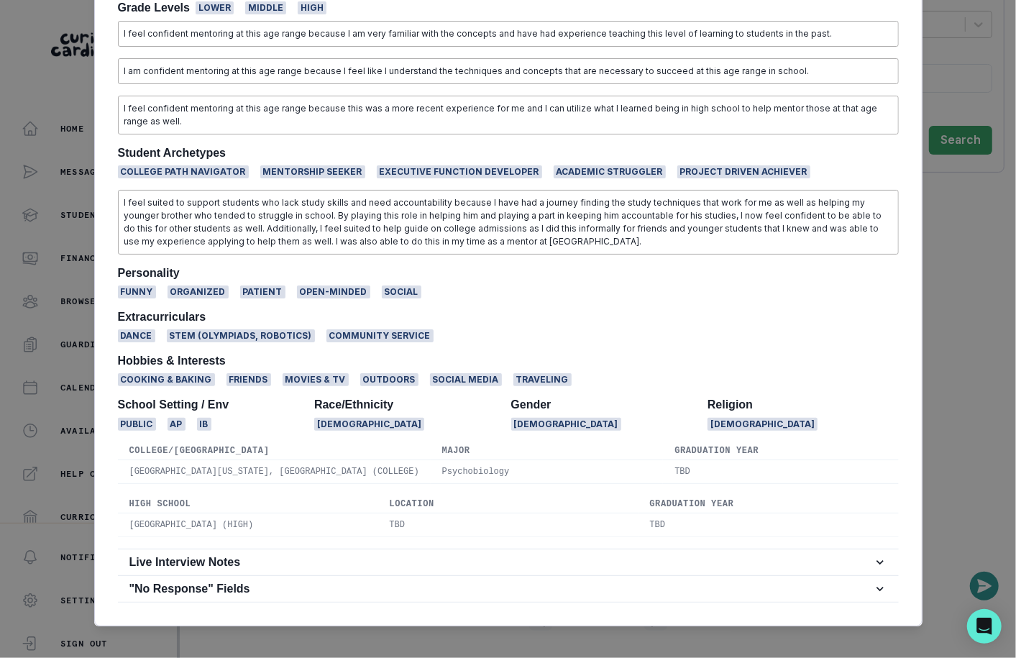
scroll to position [1281, 0]
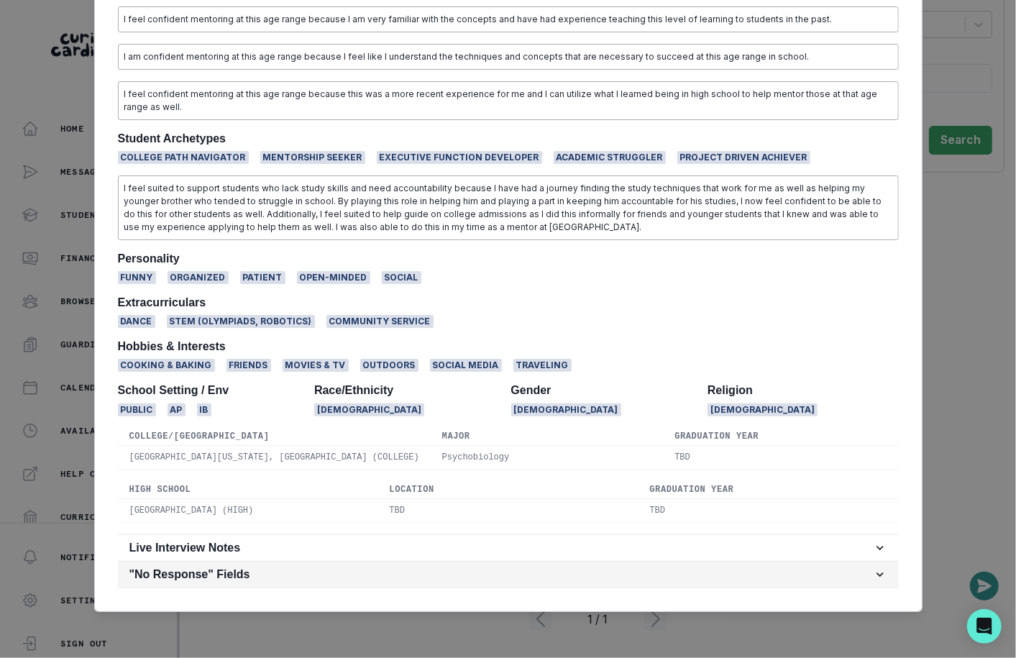
click at [230, 574] on h2 ""No Response" Fields" at bounding box center [501, 574] width 744 height 14
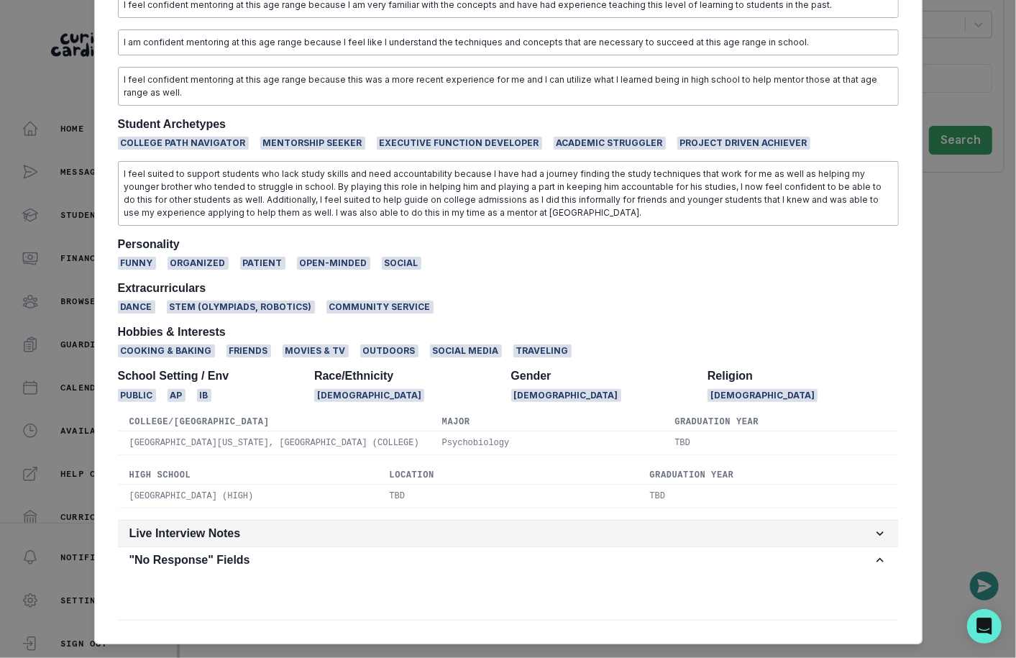
click at [233, 540] on h2 "Live Interview Notes" at bounding box center [501, 533] width 744 height 14
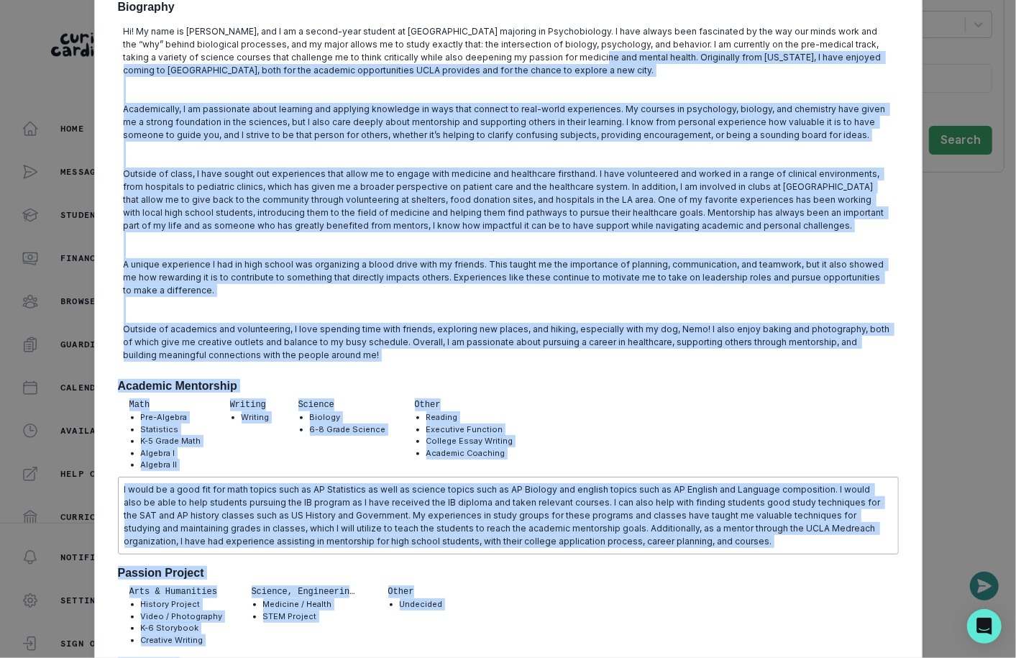
scroll to position [0, 0]
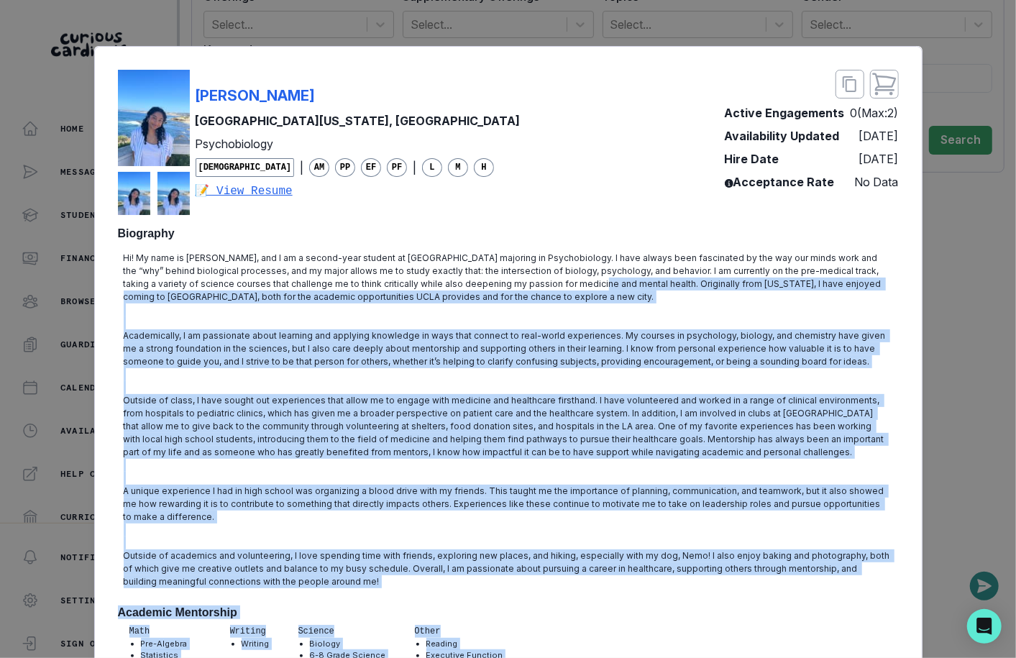
drag, startPoint x: 576, startPoint y: 534, endPoint x: 395, endPoint y: 106, distance: 464.6
click at [60, 267] on div "Nidhi Munugeti University of California, Los Angeles Psychobiology Female | AM …" at bounding box center [508, 329] width 1016 height 658
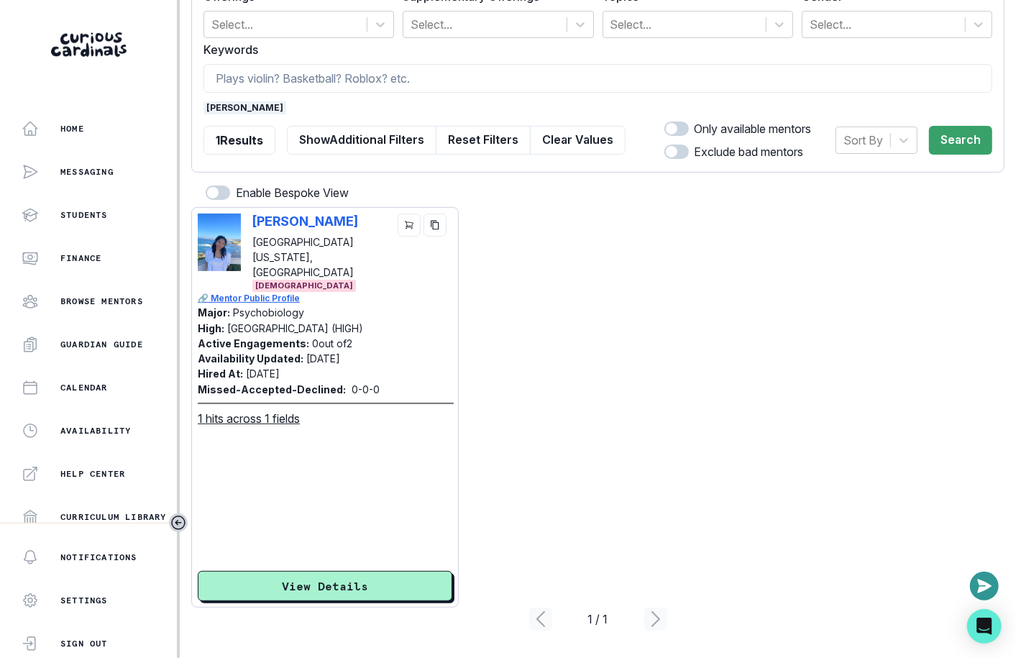
scroll to position [267, 0]
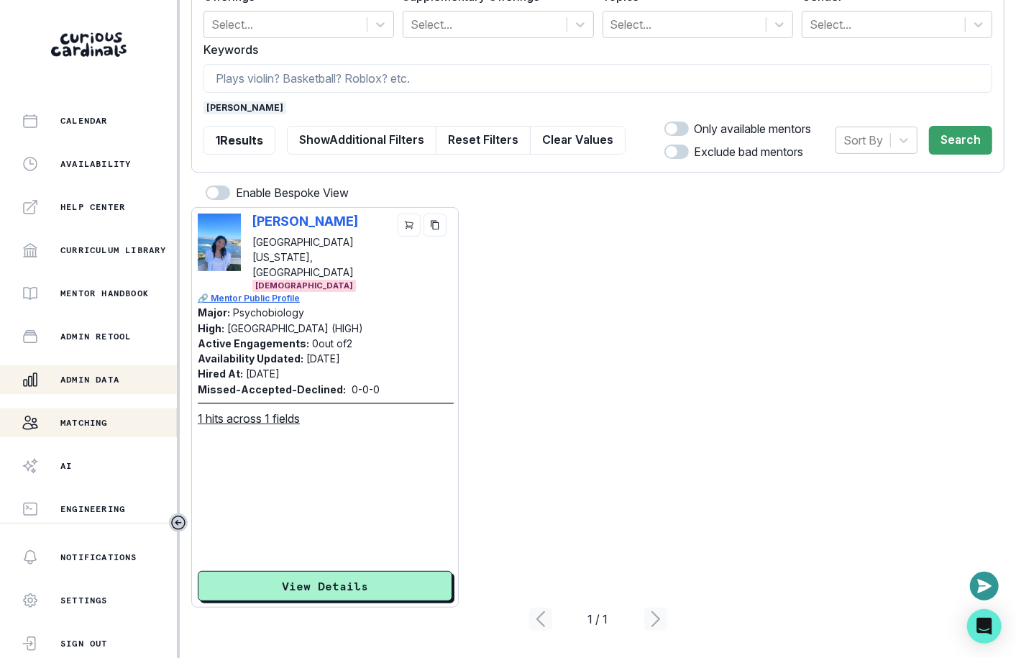
click at [107, 382] on p "Admin Data" at bounding box center [89, 380] width 59 height 12
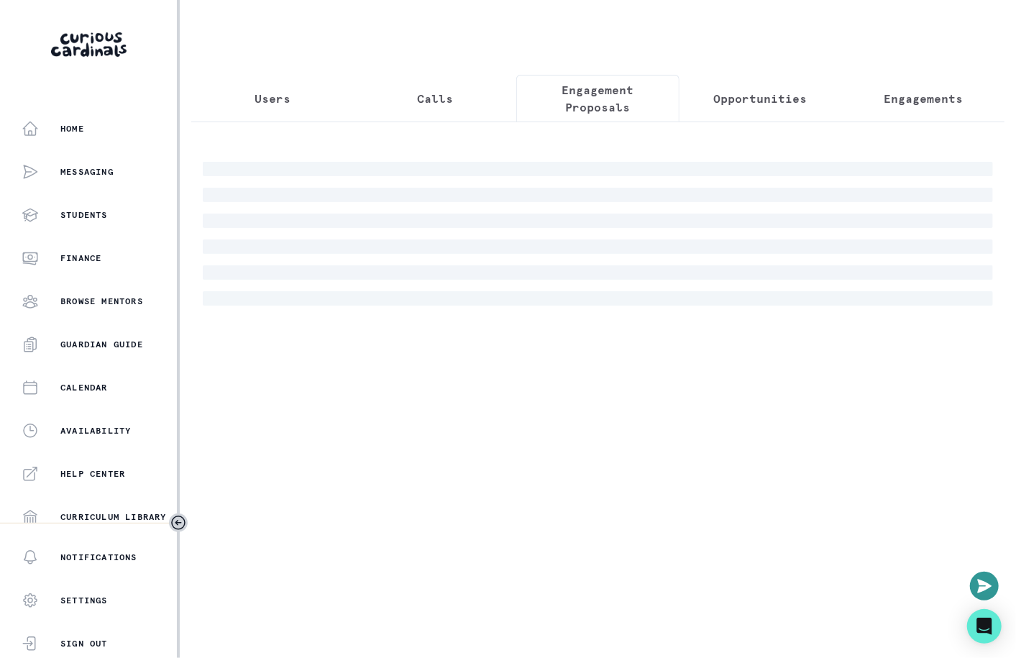
click at [564, 104] on p "Engagement Proposals" at bounding box center [598, 98] width 138 height 35
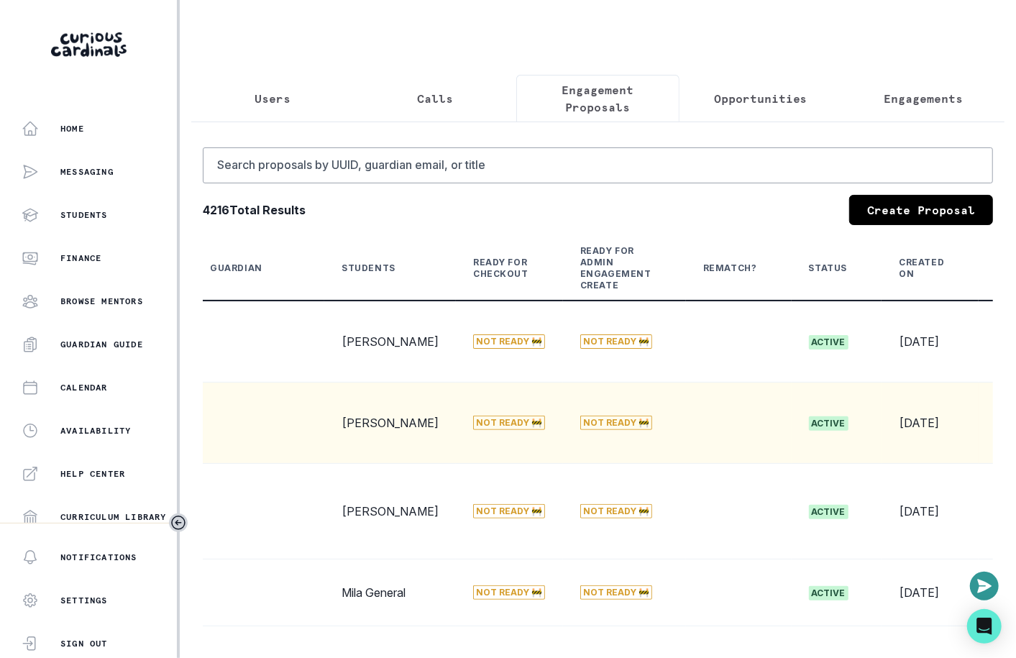
scroll to position [0, 178]
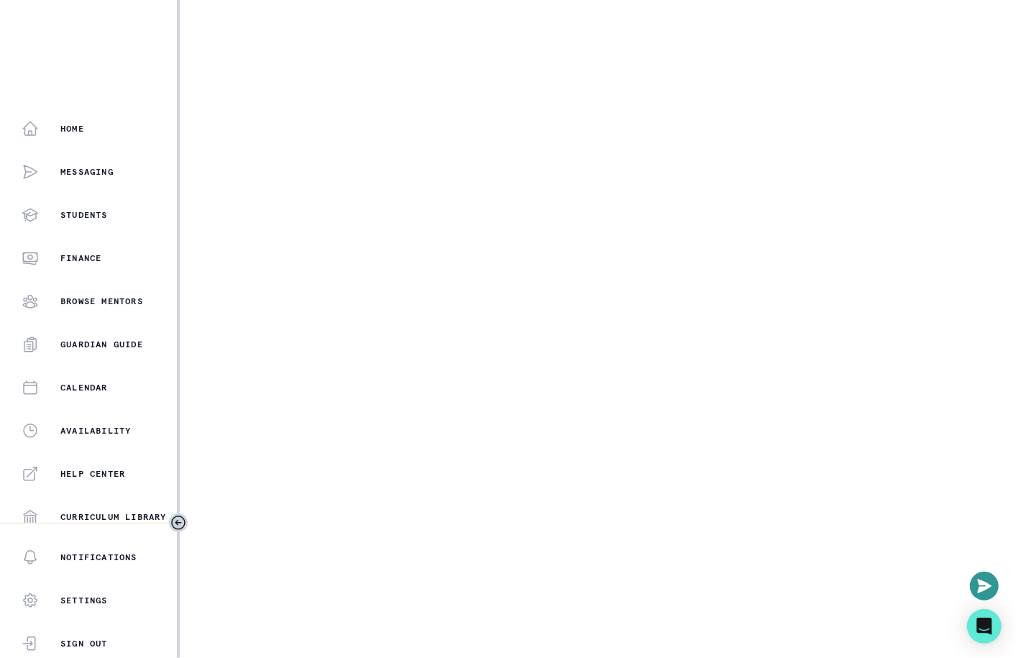
select select "cd194da3-8339-4626-8ccf-3d28a2a685b4"
select select "276f5c40-3caf-463e-8be9-7d96031288ef"
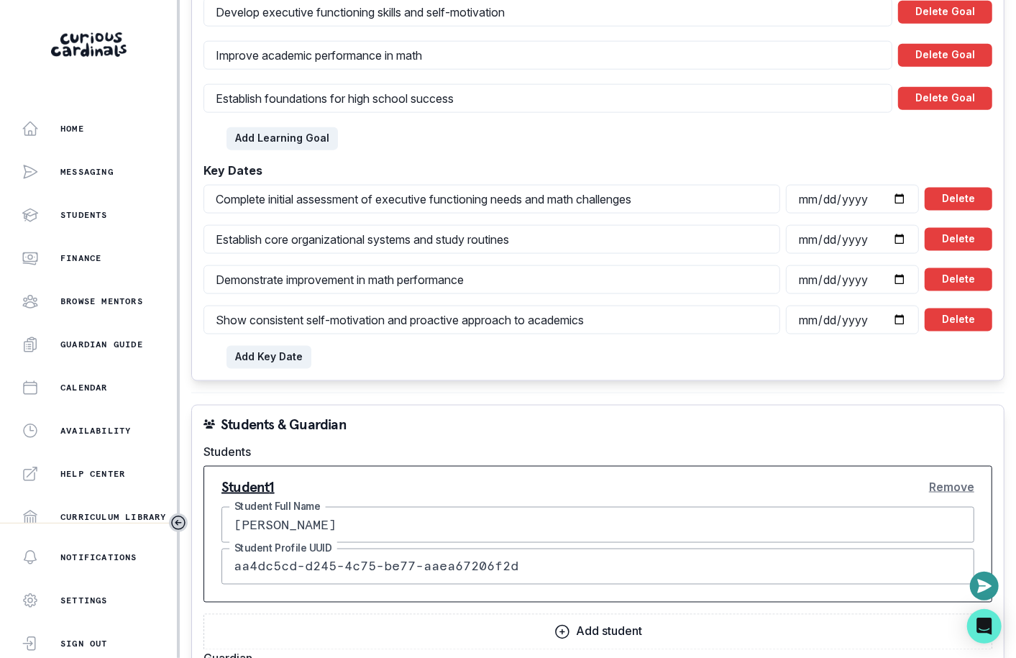
scroll to position [1546, 0]
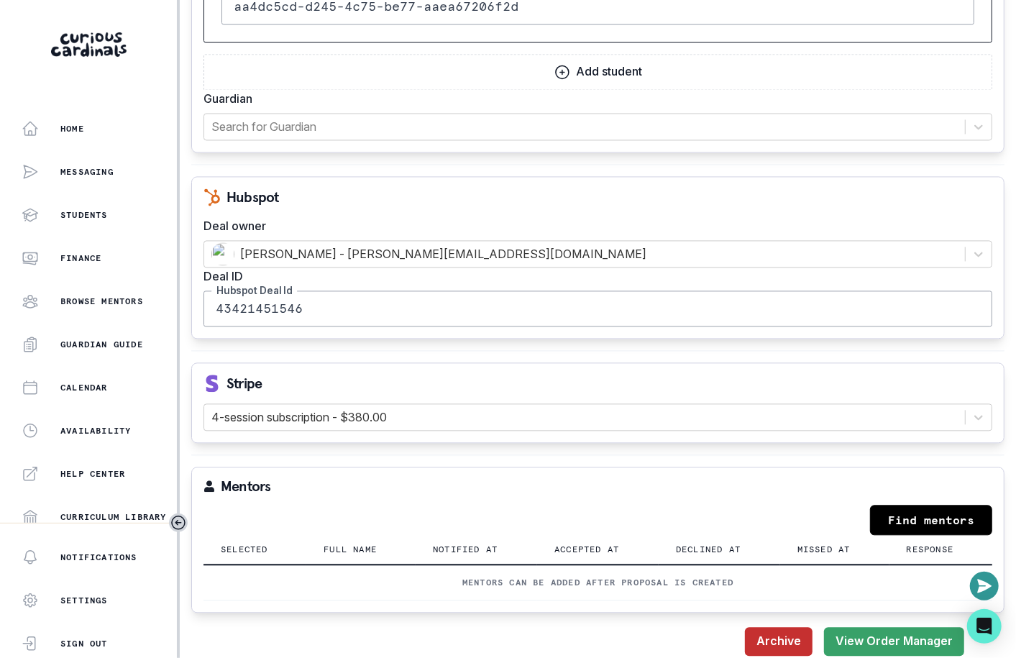
click at [772, 627] on button "Archive" at bounding box center [779, 641] width 68 height 29
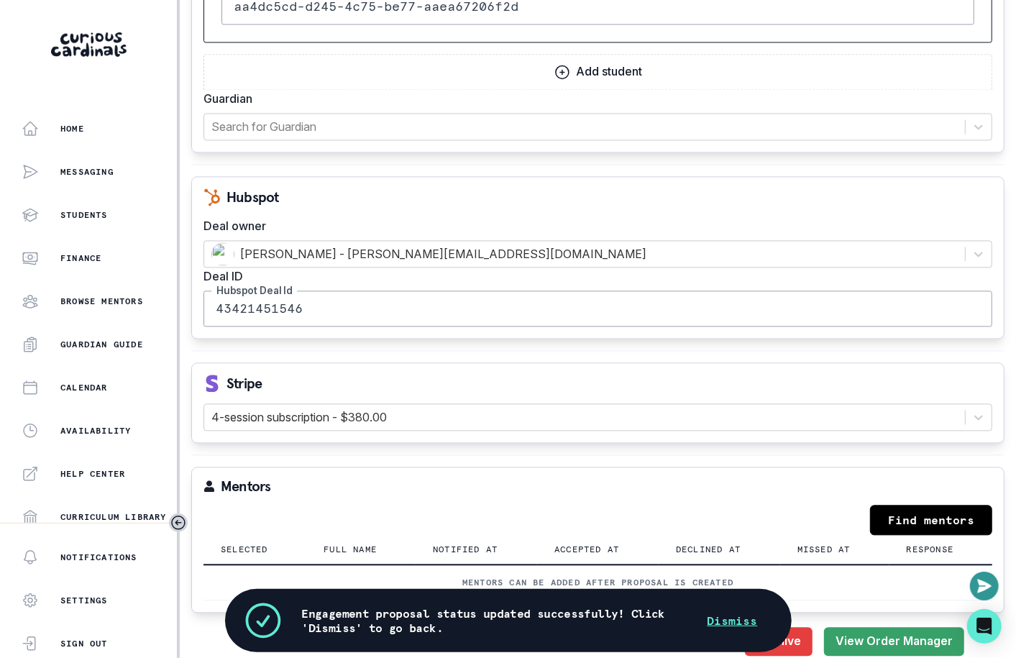
click at [735, 606] on button "Dismiss" at bounding box center [732, 620] width 85 height 29
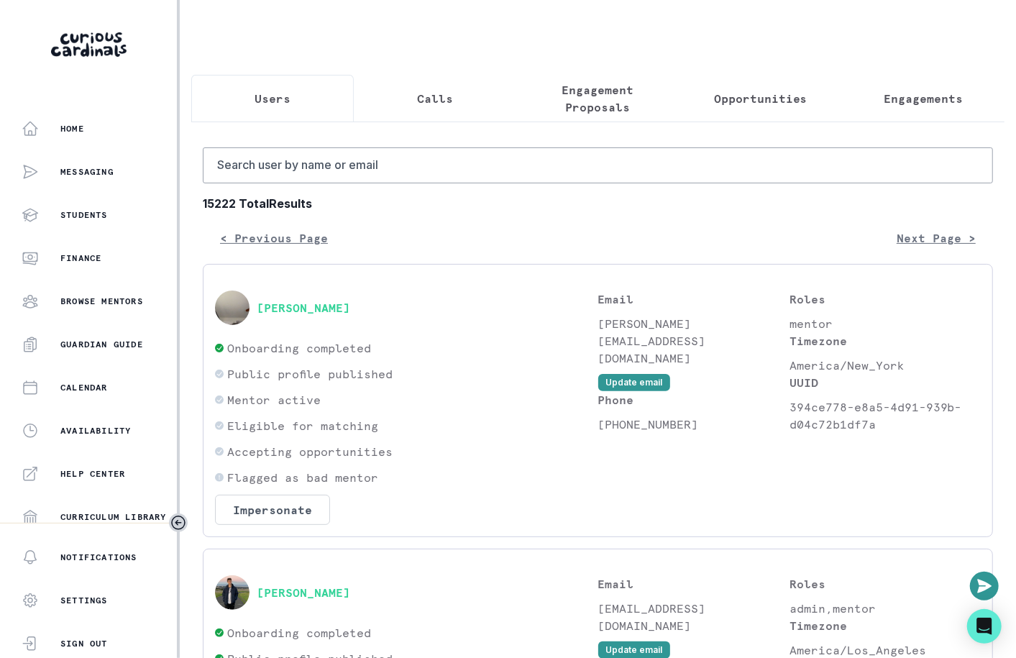
click at [579, 96] on p "Engagement Proposals" at bounding box center [598, 98] width 138 height 35
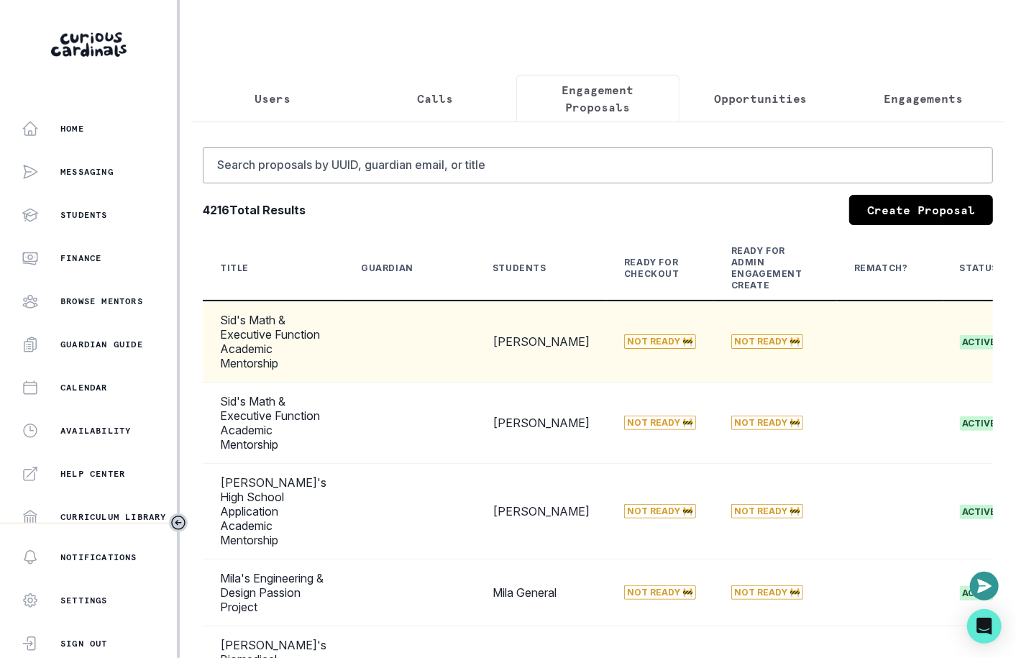
scroll to position [0, 178]
